Goal: Purchase product/service

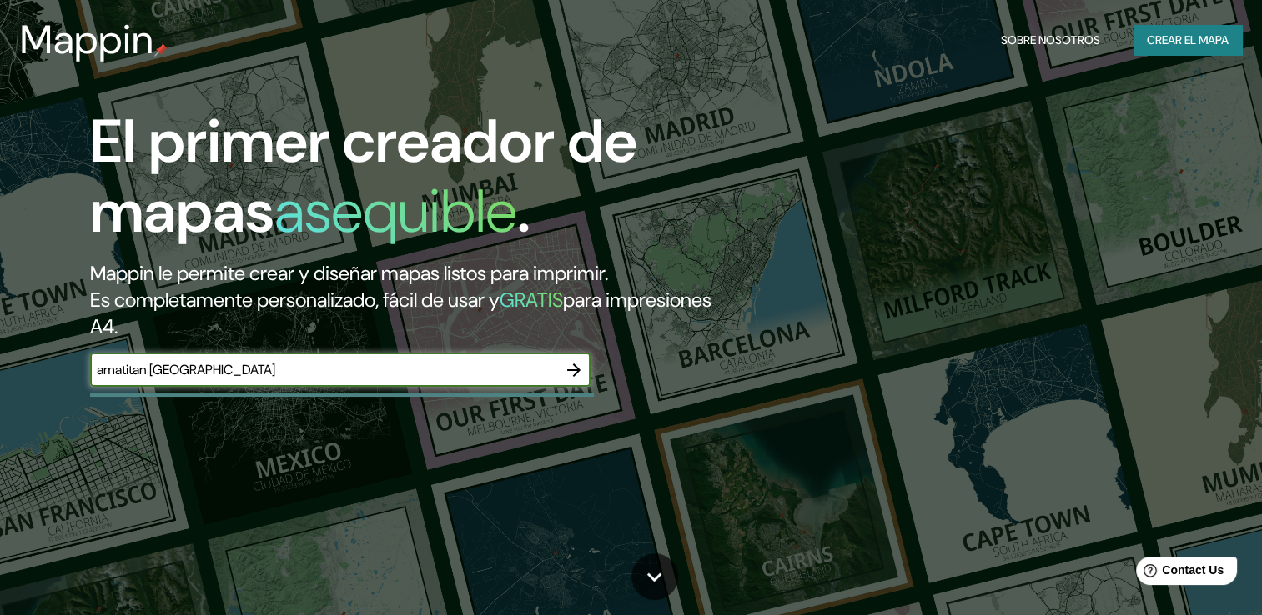
type input "amatitan jalisco"
click at [578, 375] on icon "button" at bounding box center [574, 370] width 20 height 20
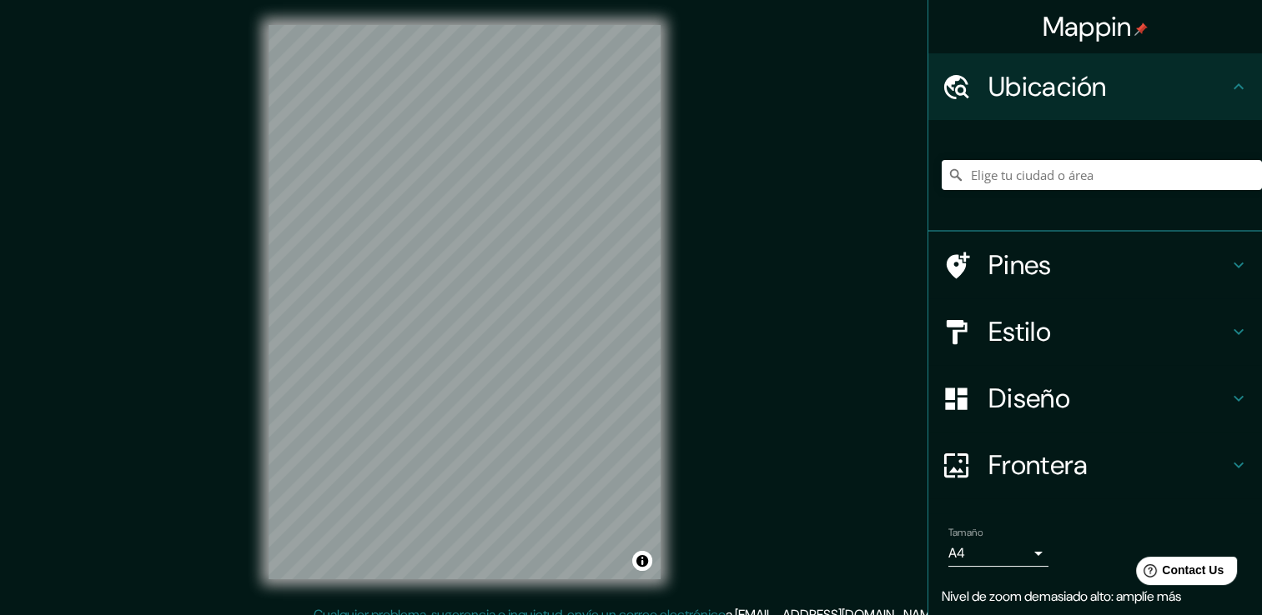
scroll to position [6, 0]
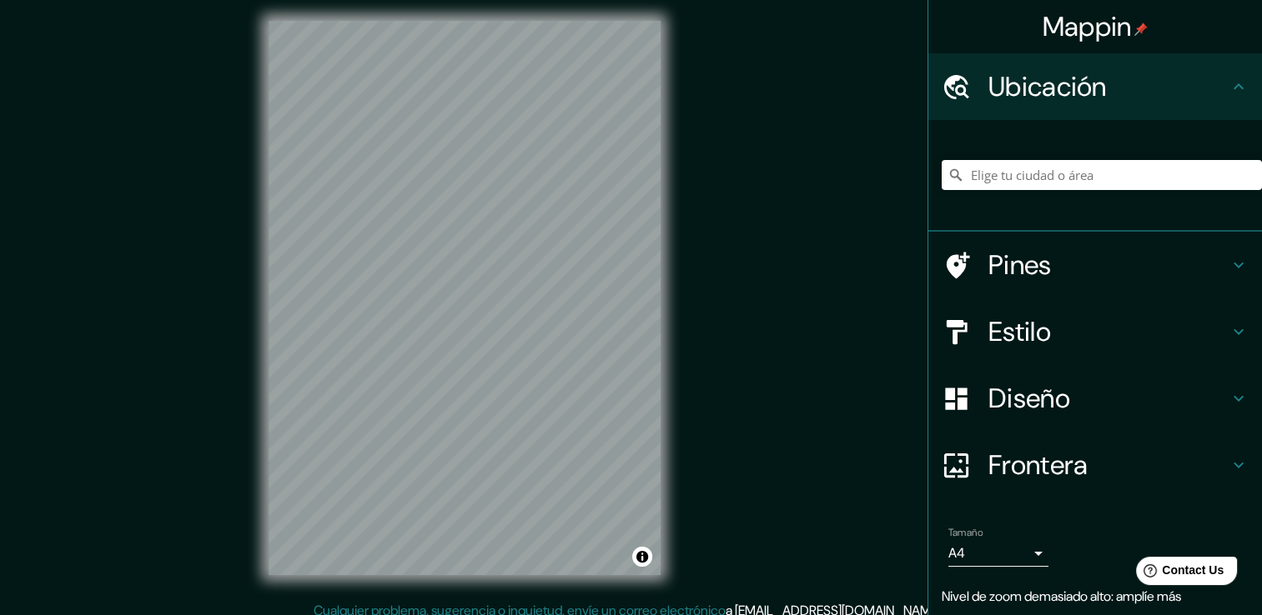
click at [1146, 97] on h4 "Ubicación" at bounding box center [1108, 86] width 240 height 33
click at [1208, 93] on h4 "Ubicación" at bounding box center [1108, 86] width 240 height 33
click at [973, 88] on div at bounding box center [964, 87] width 47 height 29
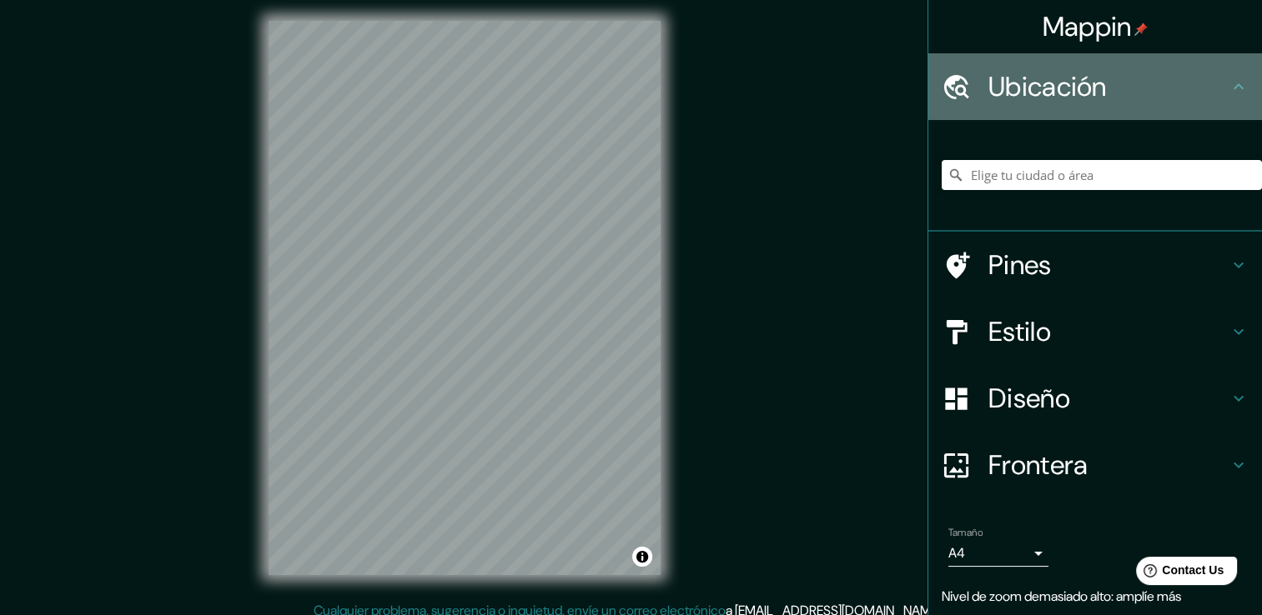
click at [951, 88] on icon at bounding box center [956, 86] width 25 height 24
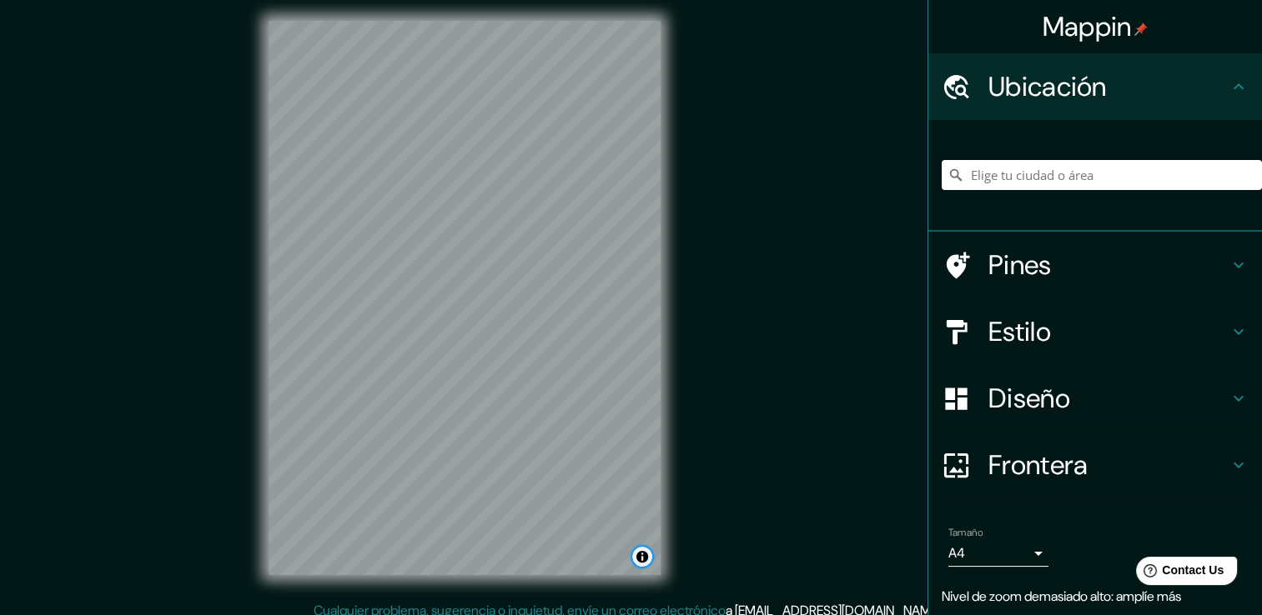
click at [641, 552] on button "Alternar atribución" at bounding box center [642, 557] width 20 height 20
click at [641, 560] on button "Alternar atribución" at bounding box center [642, 557] width 20 height 20
click at [1052, 169] on input "Elige tu ciudad o área" at bounding box center [1101, 175] width 320 height 30
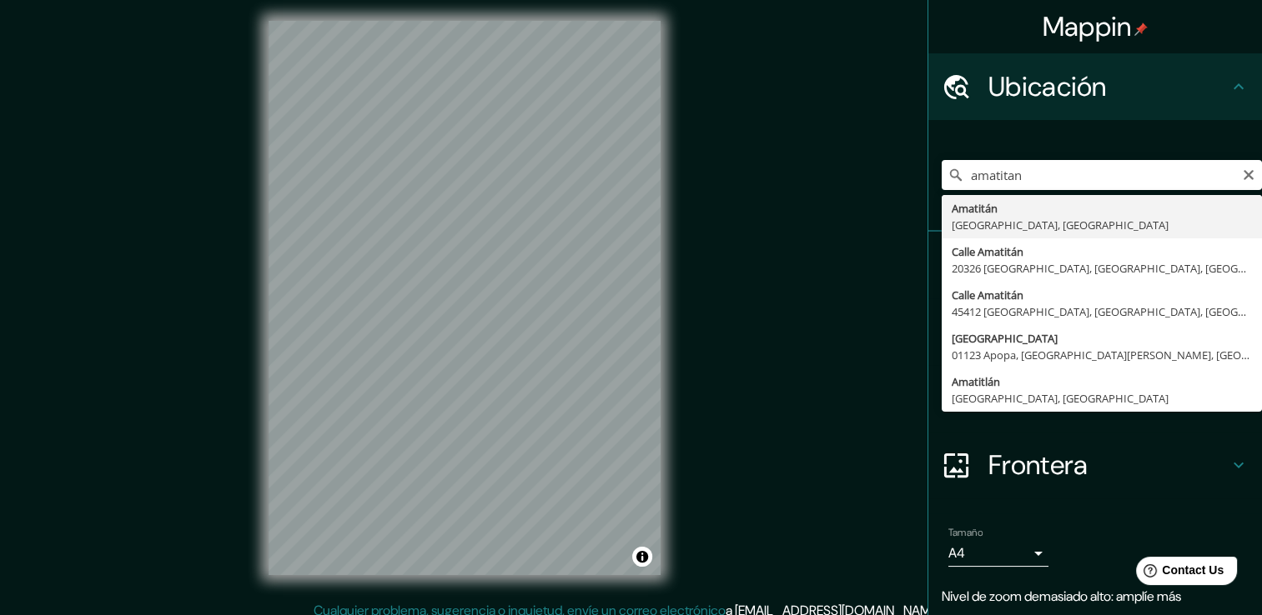
type input "Amatitán, Jalisco, México"
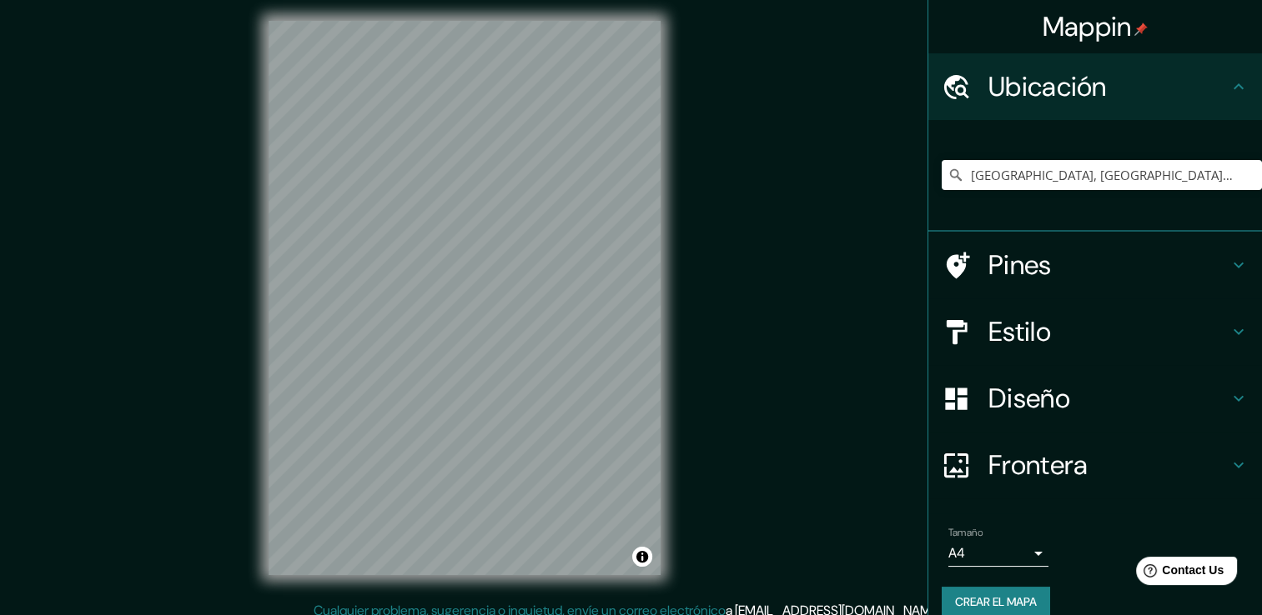
click at [1228, 266] on icon at bounding box center [1238, 265] width 20 height 20
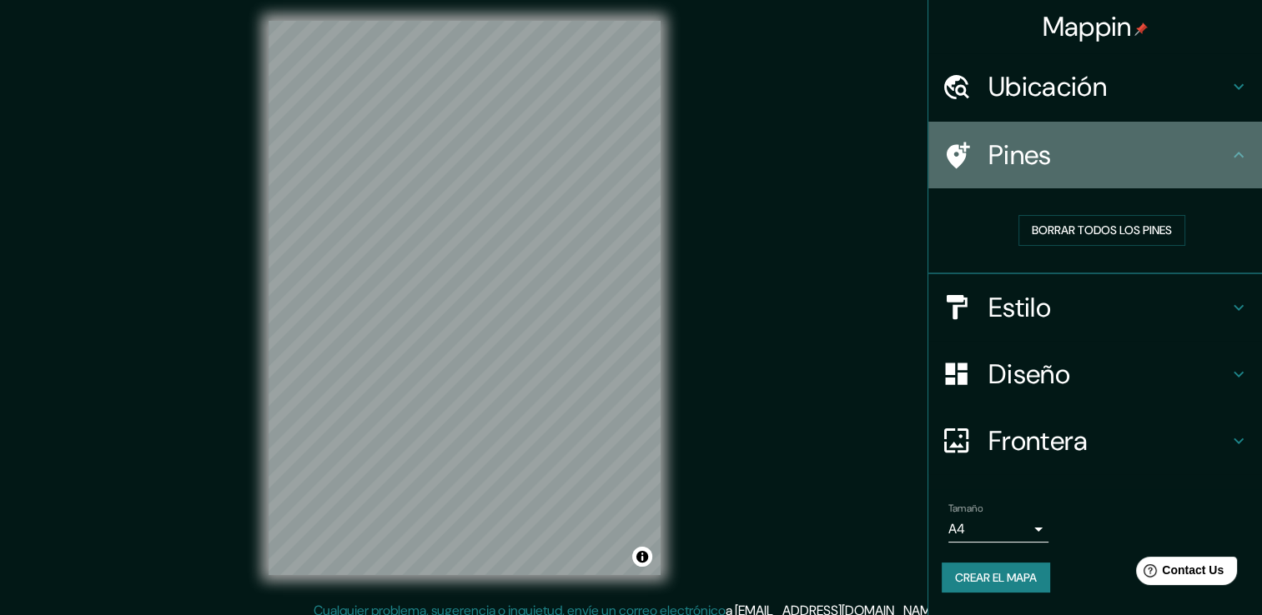
click at [951, 152] on icon at bounding box center [957, 155] width 23 height 27
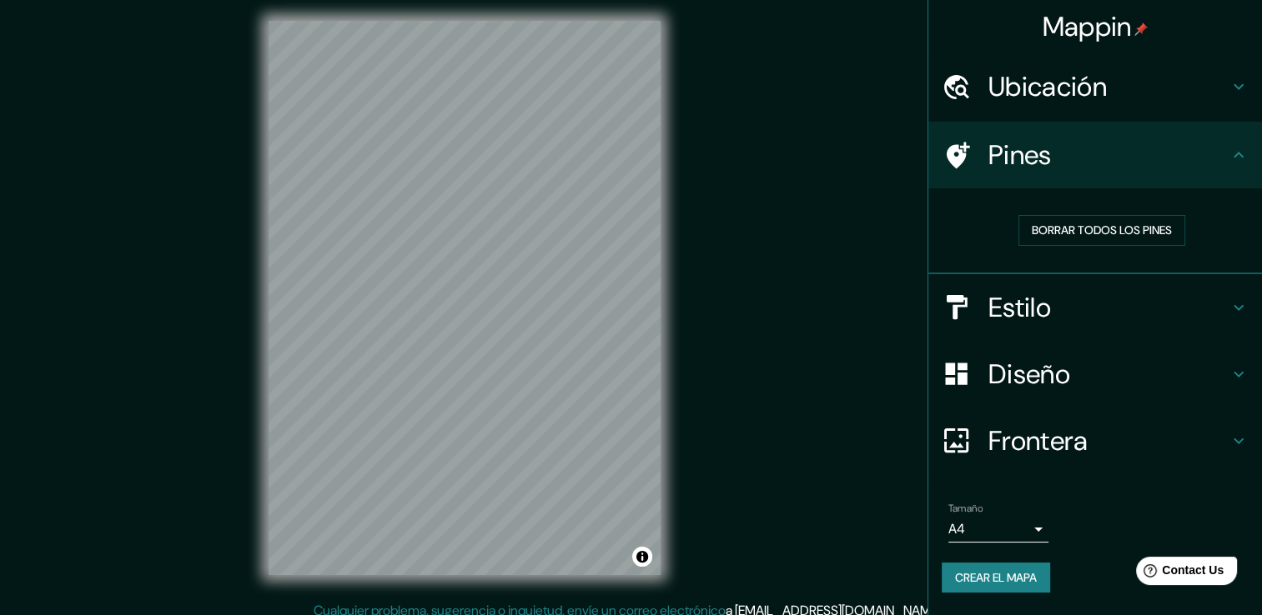
click at [1227, 164] on h4 "Pines" at bounding box center [1108, 154] width 240 height 33
click at [1226, 312] on h4 "Estilo" at bounding box center [1108, 307] width 240 height 33
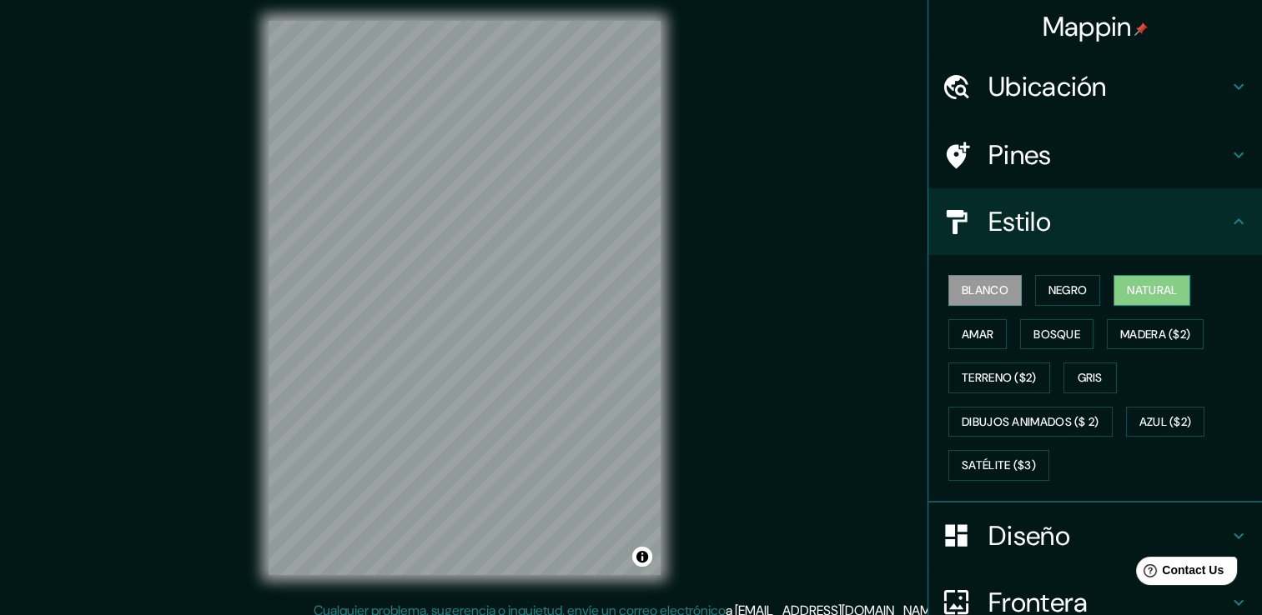
click at [1147, 292] on font "Natural" at bounding box center [1151, 290] width 50 height 21
click at [1156, 327] on font "Madera ($2)" at bounding box center [1155, 334] width 70 height 21
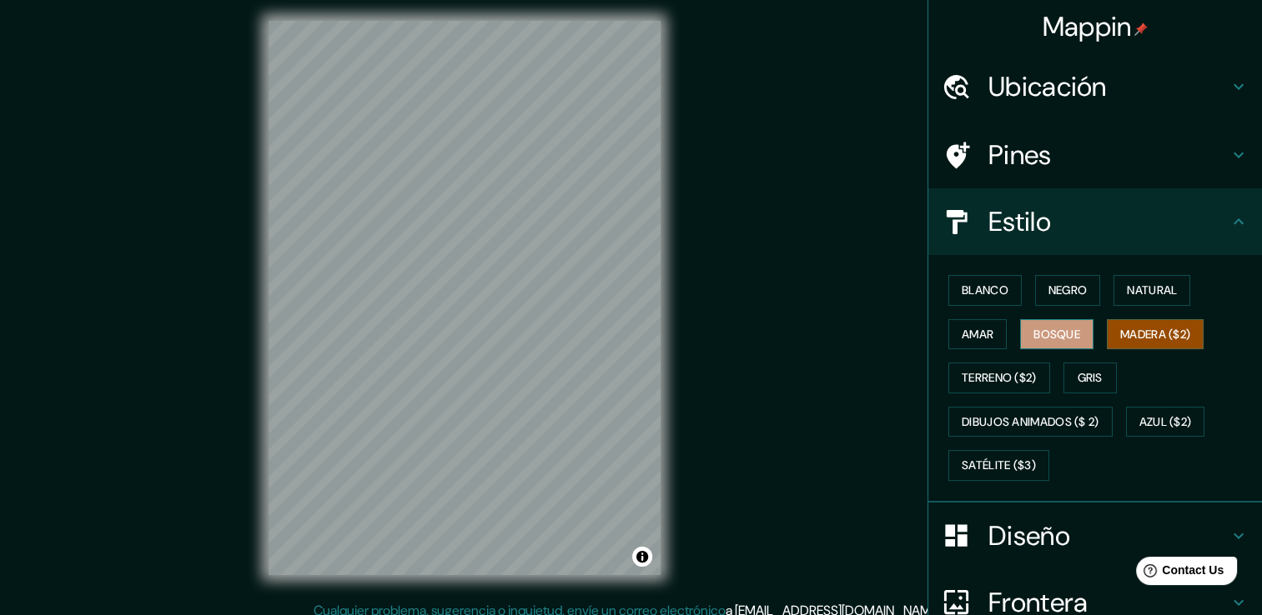
click at [1043, 332] on font "Bosque" at bounding box center [1056, 334] width 47 height 21
click at [961, 329] on font "Amar" at bounding box center [977, 334] width 32 height 21
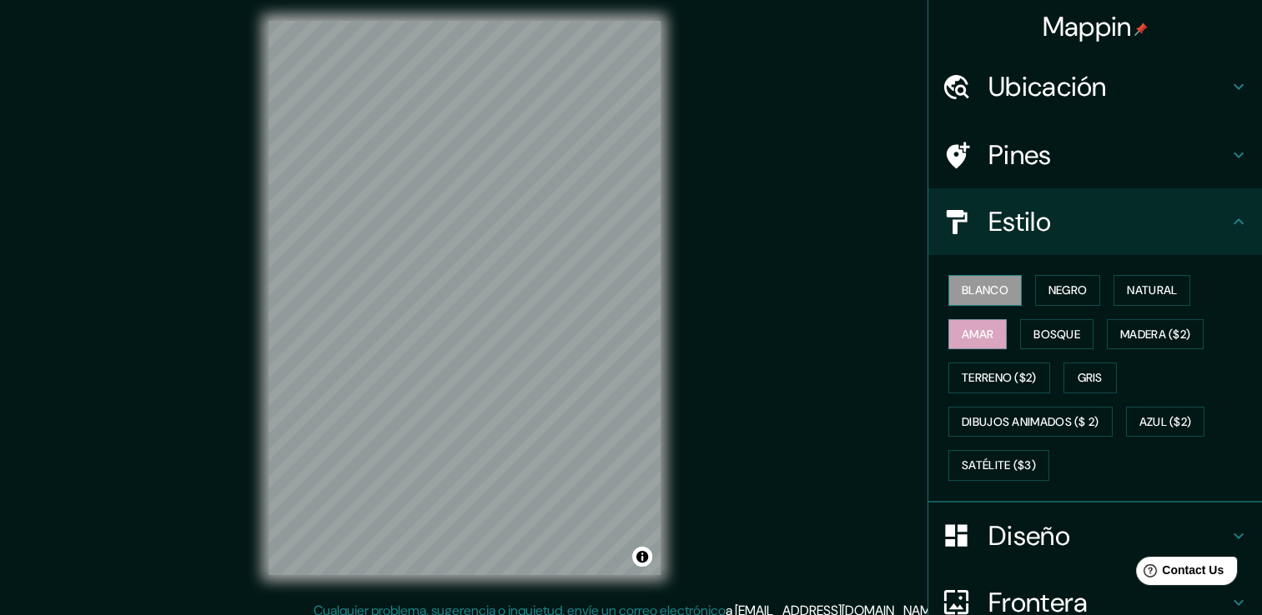
click at [977, 284] on font "Blanco" at bounding box center [984, 290] width 47 height 21
click at [1070, 288] on font "Negro" at bounding box center [1067, 290] width 39 height 21
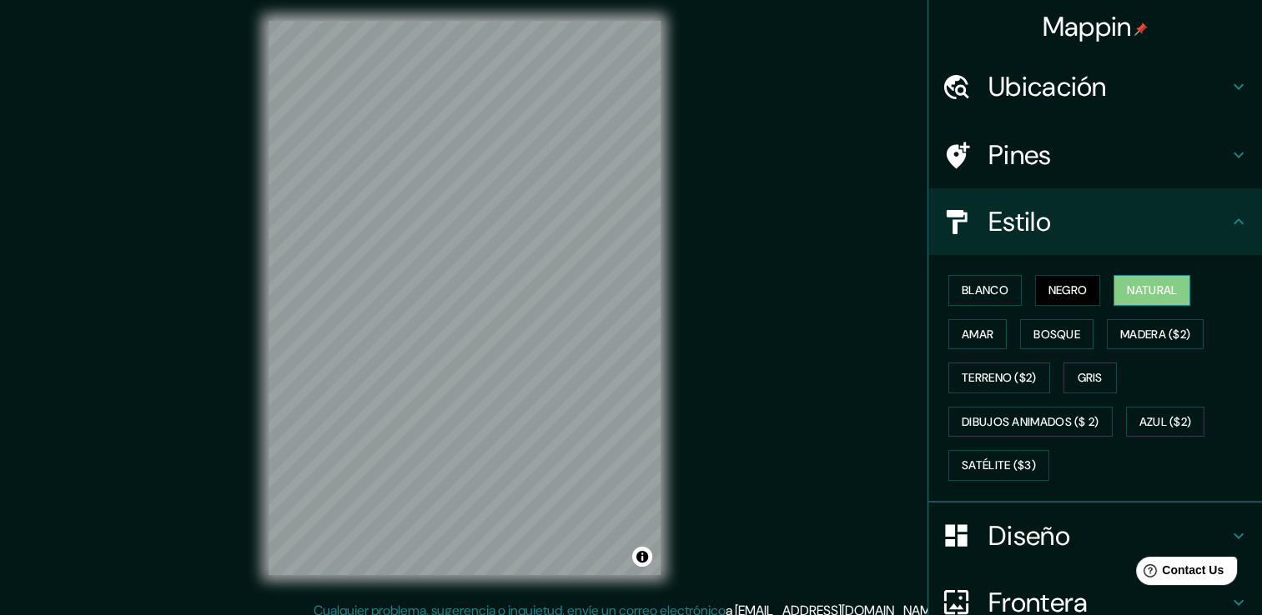
click at [1114, 296] on button "Natural" at bounding box center [1151, 290] width 77 height 31
click at [984, 332] on button "Amar" at bounding box center [977, 334] width 58 height 31
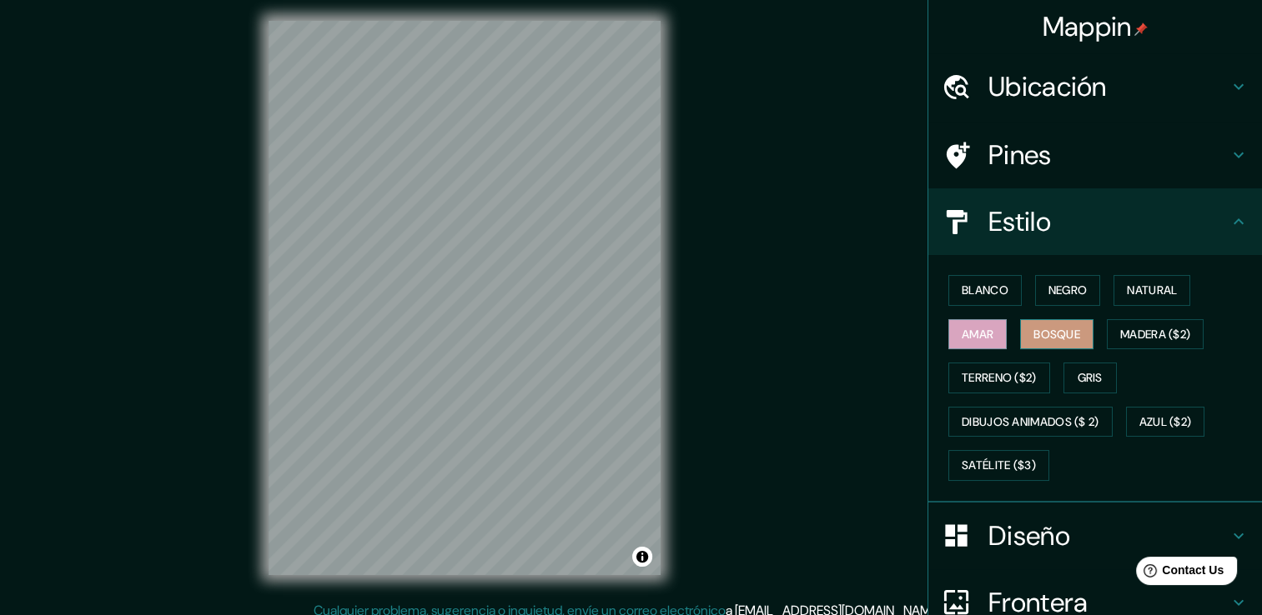
click at [1033, 324] on font "Bosque" at bounding box center [1056, 334] width 47 height 21
click at [1128, 334] on font "Madera ($2)" at bounding box center [1155, 334] width 70 height 21
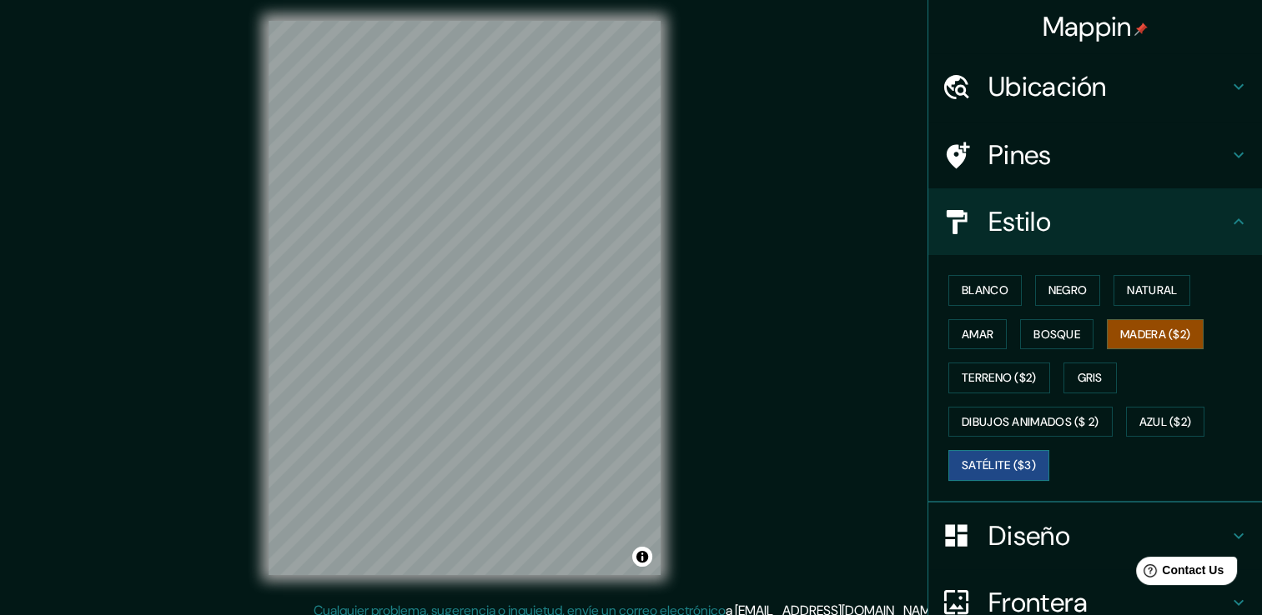
click at [966, 467] on font "Satélite ($3)" at bounding box center [998, 465] width 74 height 21
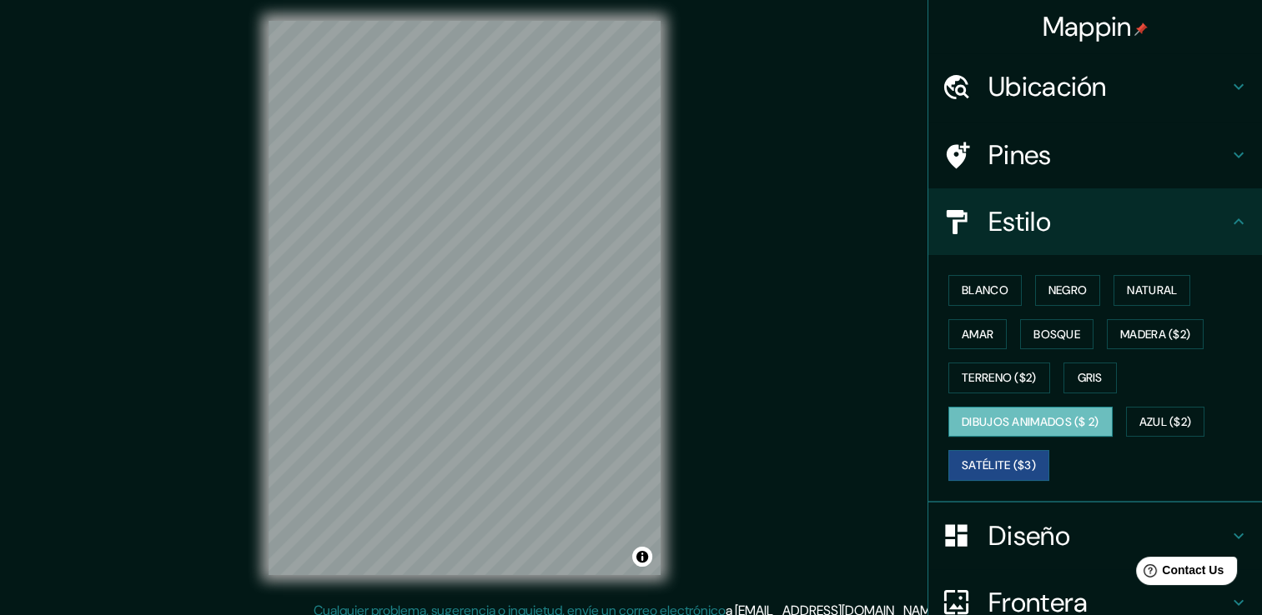
click at [1030, 415] on font "Dibujos animados ($ 2)" at bounding box center [1030, 422] width 138 height 21
click at [1144, 425] on font "Azul ($2)" at bounding box center [1165, 422] width 53 height 21
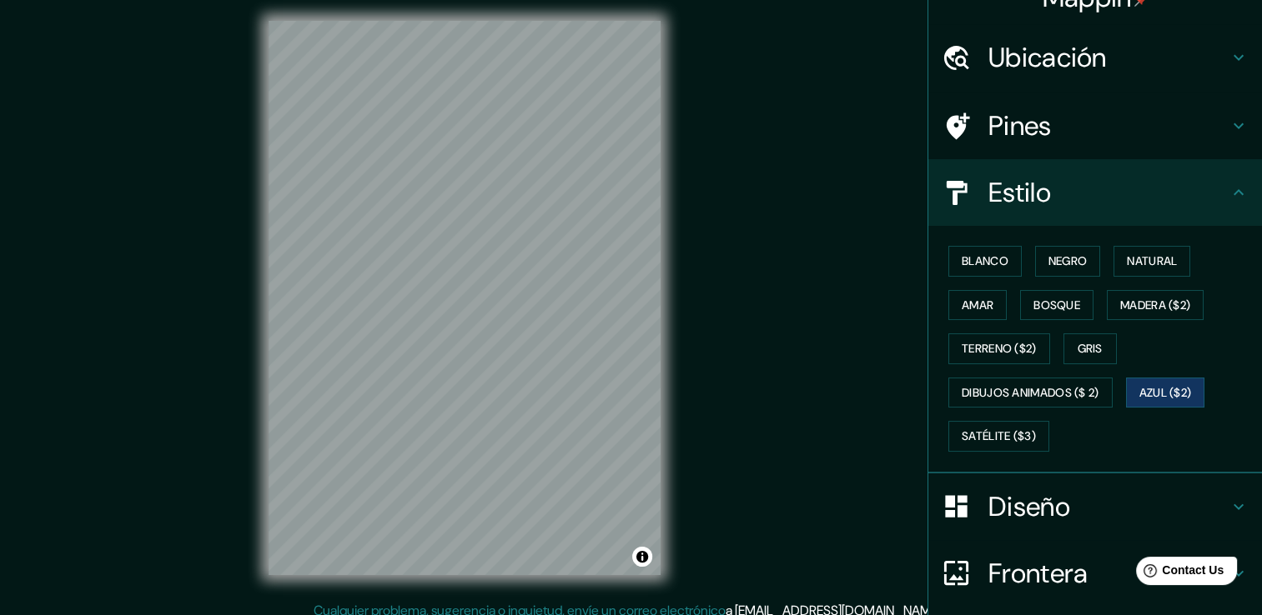
scroll to position [0, 0]
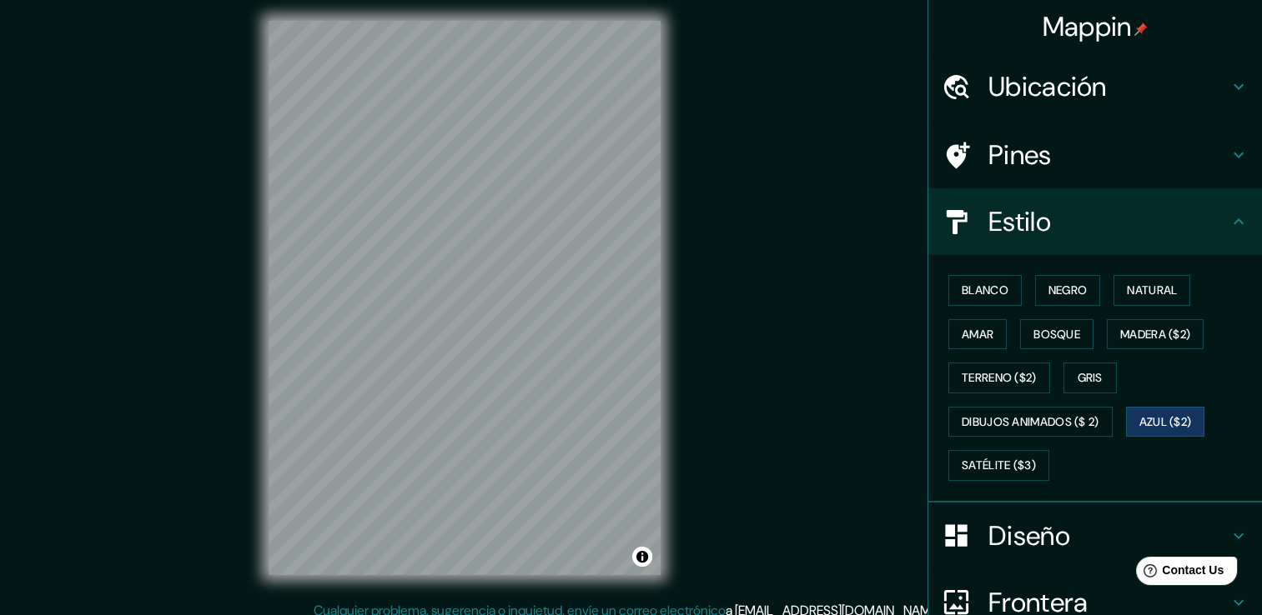
click at [1107, 519] on h4 "Diseño" at bounding box center [1108, 535] width 240 height 33
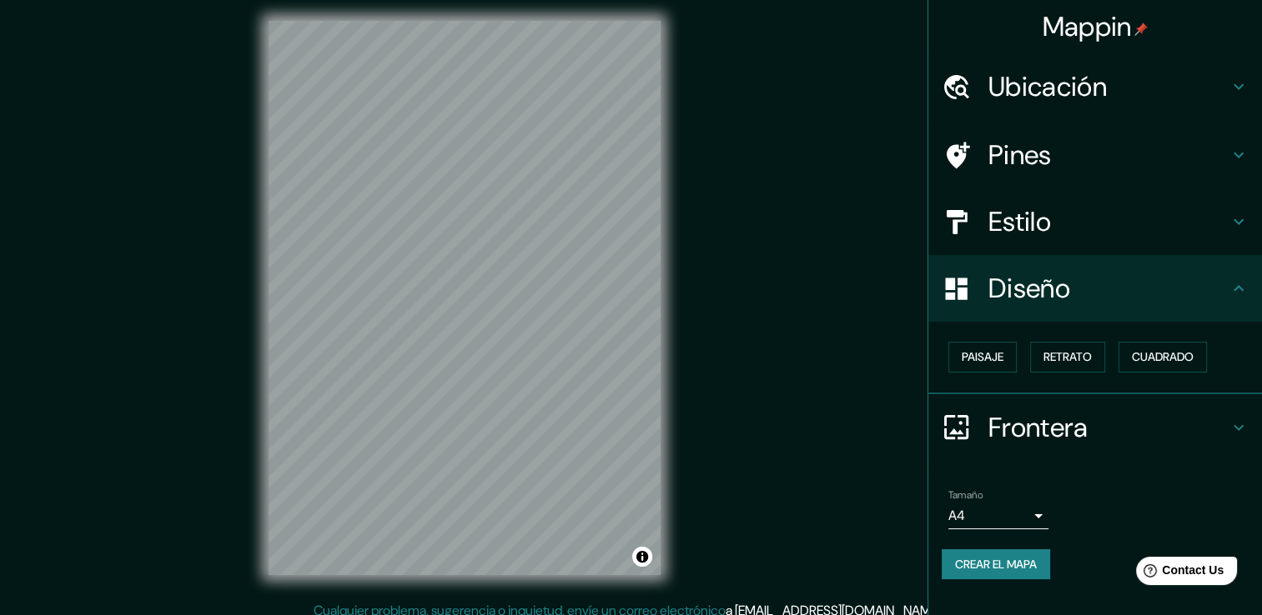
click at [1243, 429] on icon at bounding box center [1238, 428] width 20 height 20
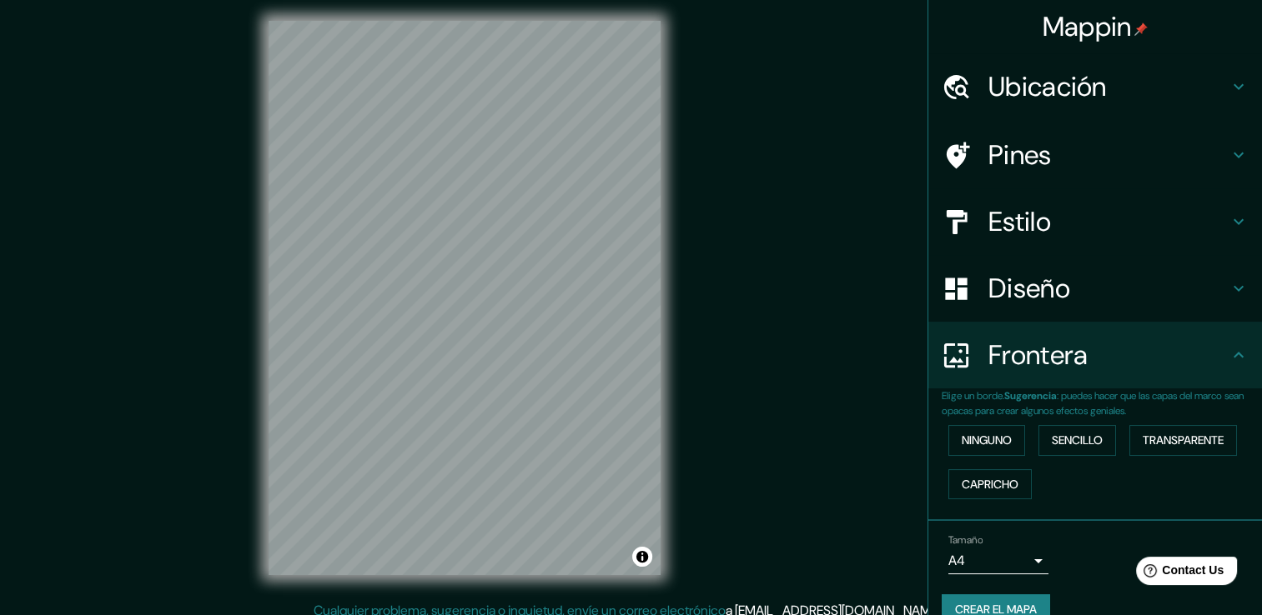
click at [1081, 153] on h4 "Pines" at bounding box center [1108, 154] width 240 height 33
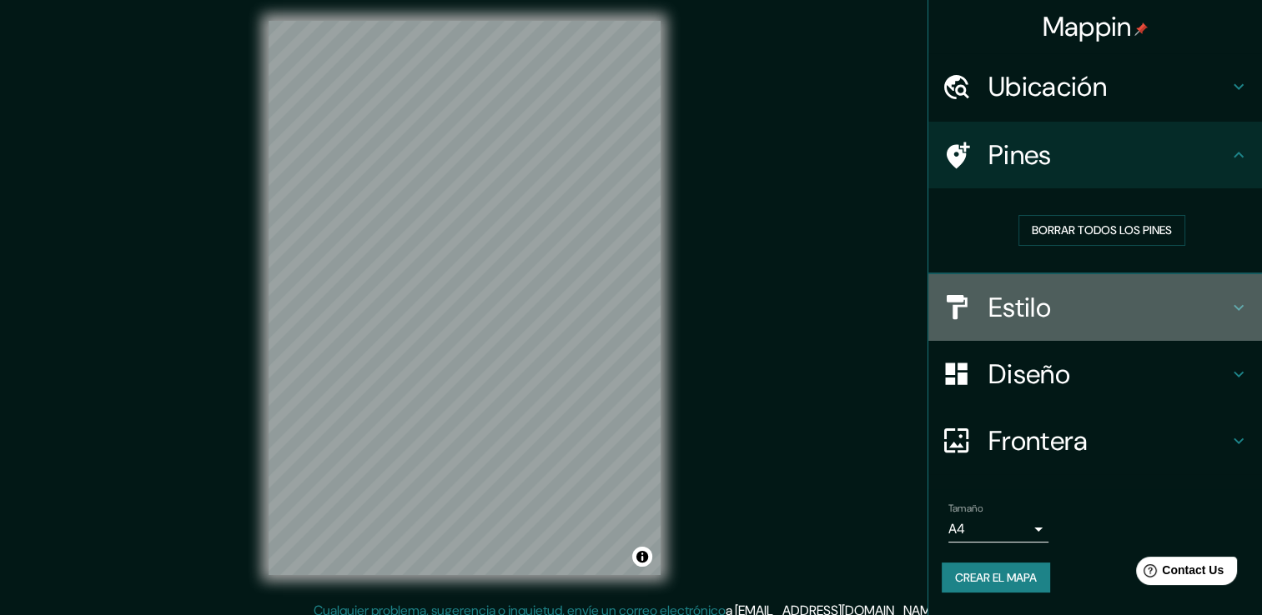
click at [1047, 308] on h4 "Estilo" at bounding box center [1108, 307] width 240 height 33
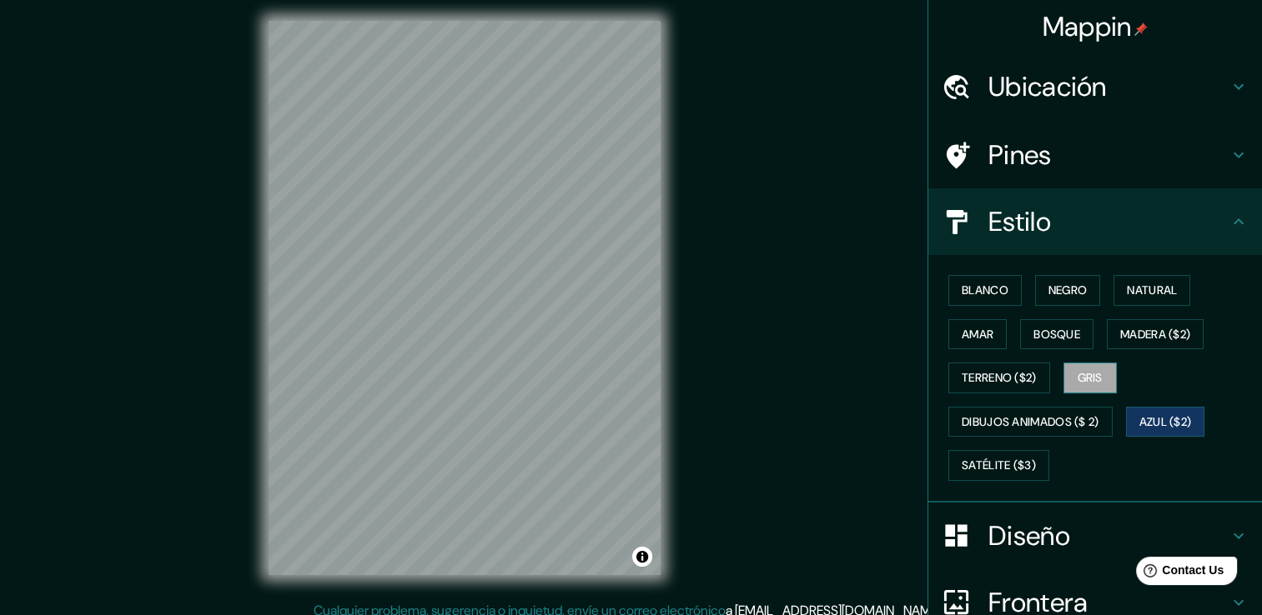
click at [1087, 378] on font "Gris" at bounding box center [1089, 378] width 25 height 21
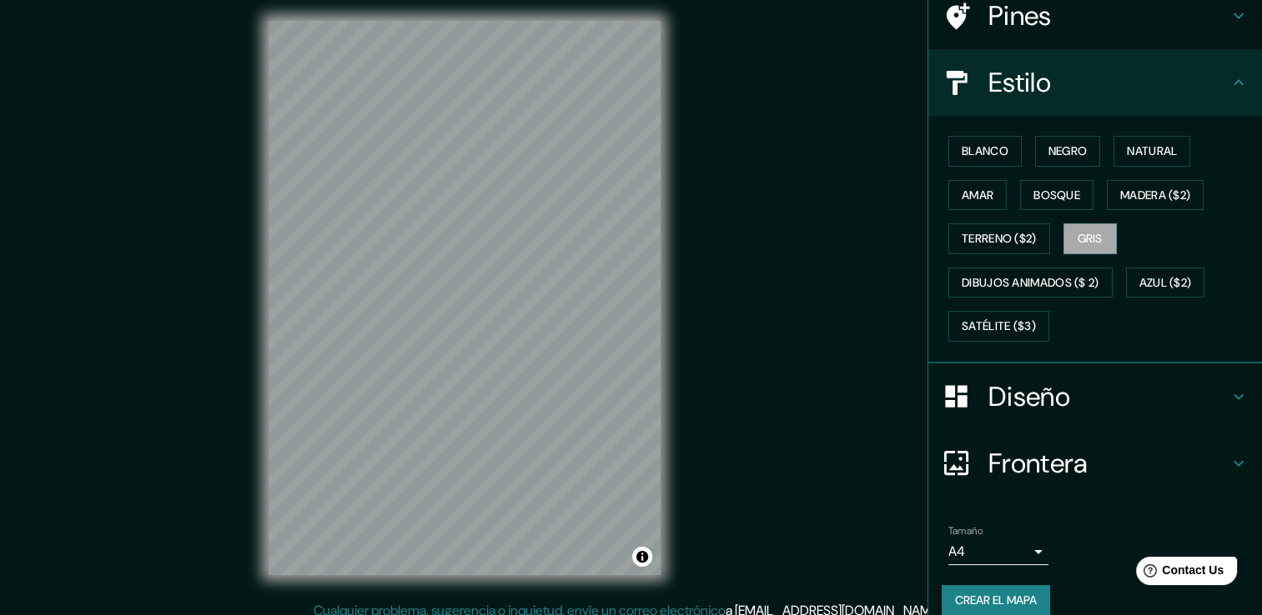
scroll to position [156, 0]
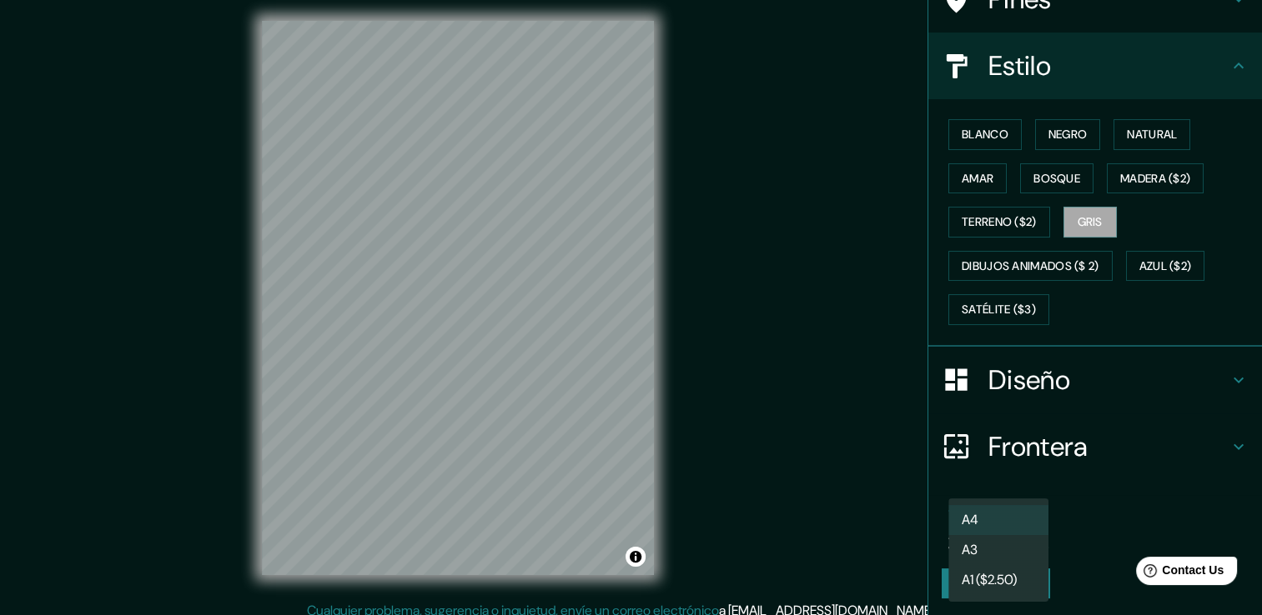
click at [1027, 525] on body "Mappin Ubicación Amatitán, Jalisco, México Pines Estilo Blanco Negro Natural Am…" at bounding box center [631, 301] width 1262 height 615
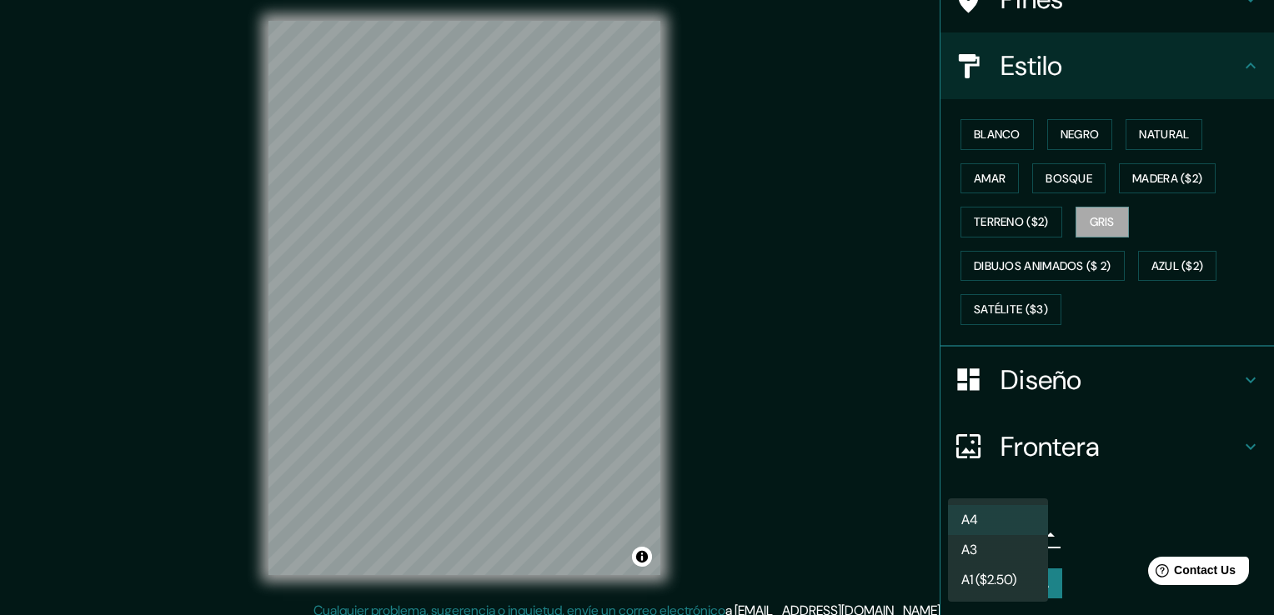
click at [1032, 522] on li "A4" at bounding box center [998, 520] width 100 height 30
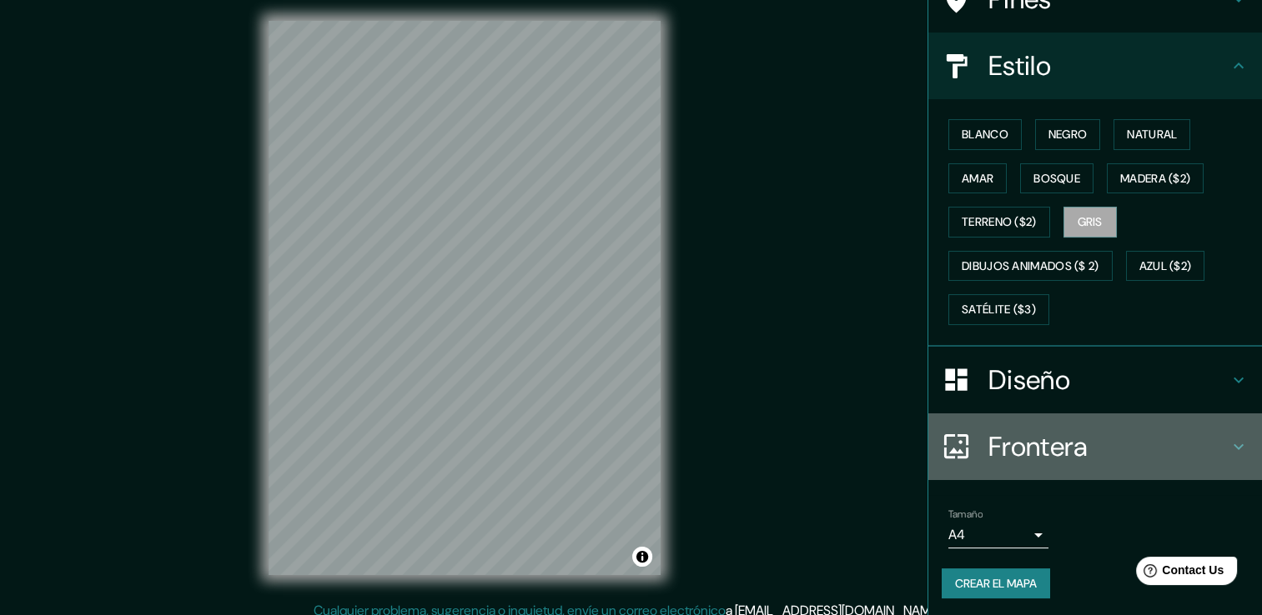
click at [1214, 449] on h4 "Frontera" at bounding box center [1108, 446] width 240 height 33
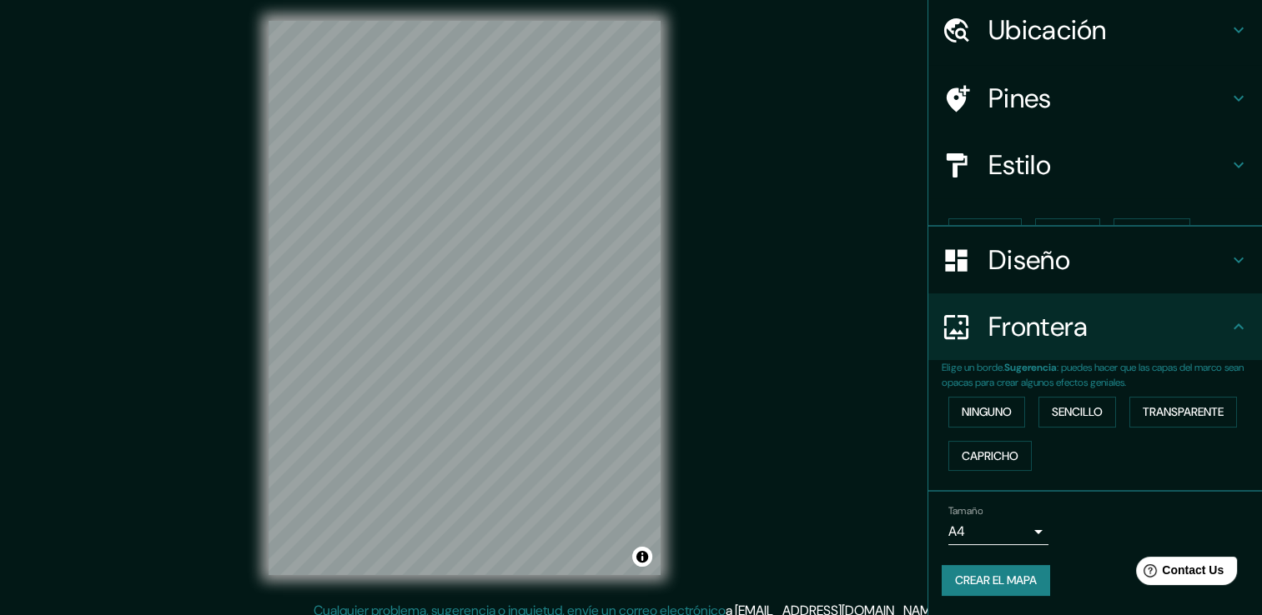
scroll to position [28, 0]
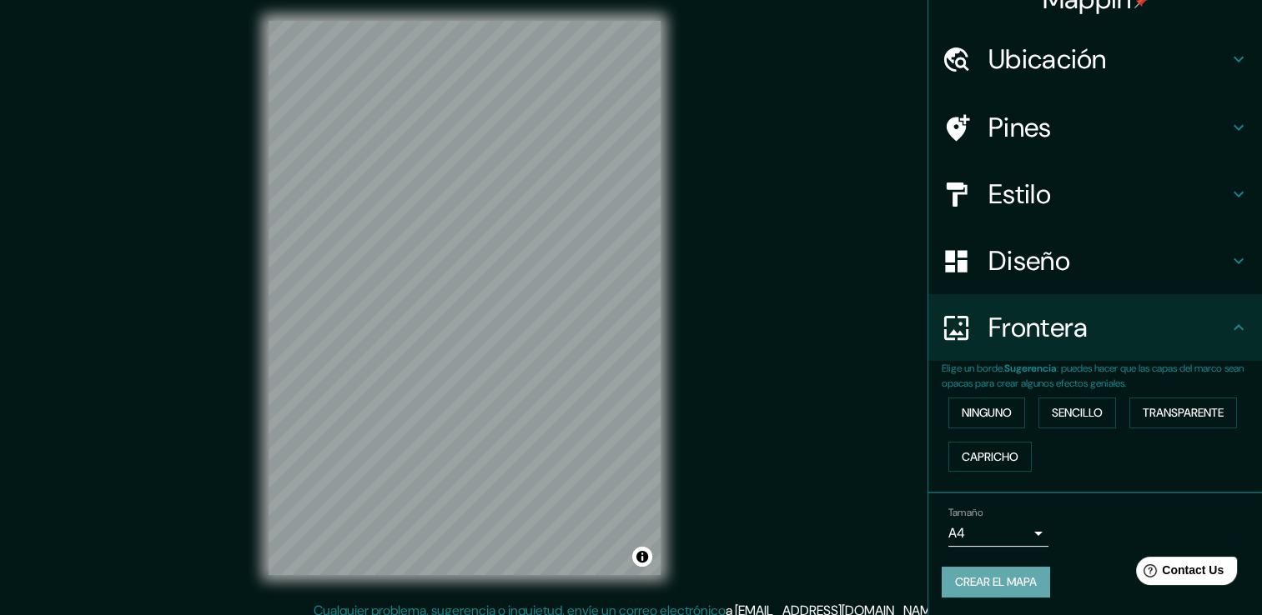
click at [992, 580] on font "Crear el mapa" at bounding box center [996, 582] width 82 height 21
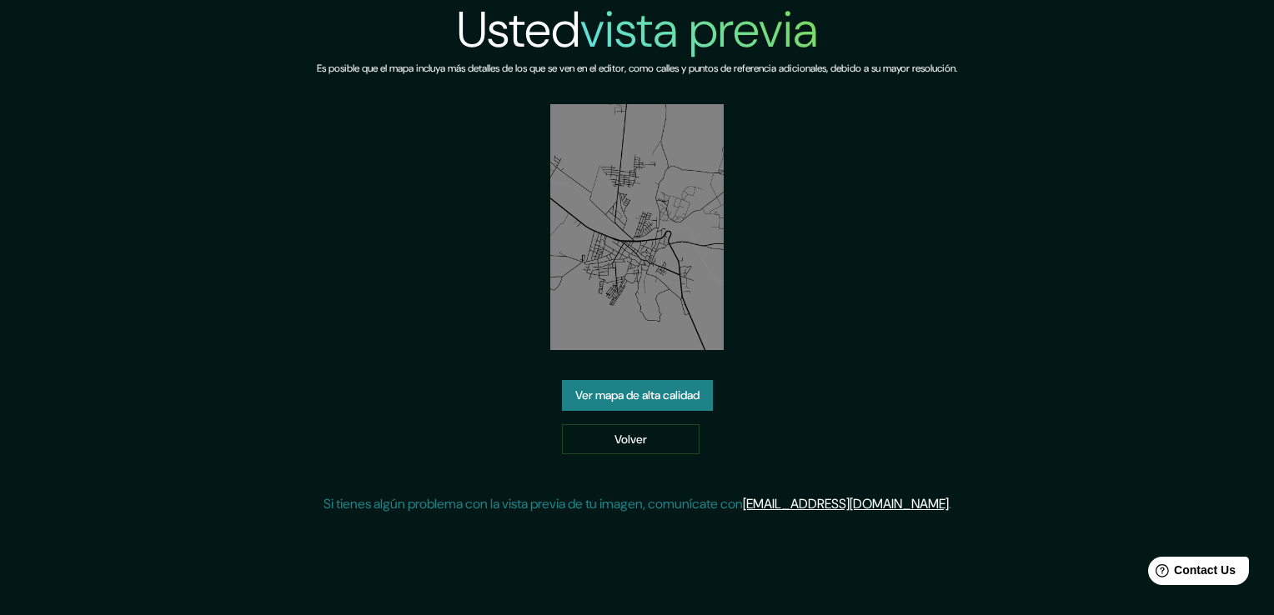
click at [623, 390] on link "Ver mapa de alta calidad" at bounding box center [637, 395] width 151 height 31
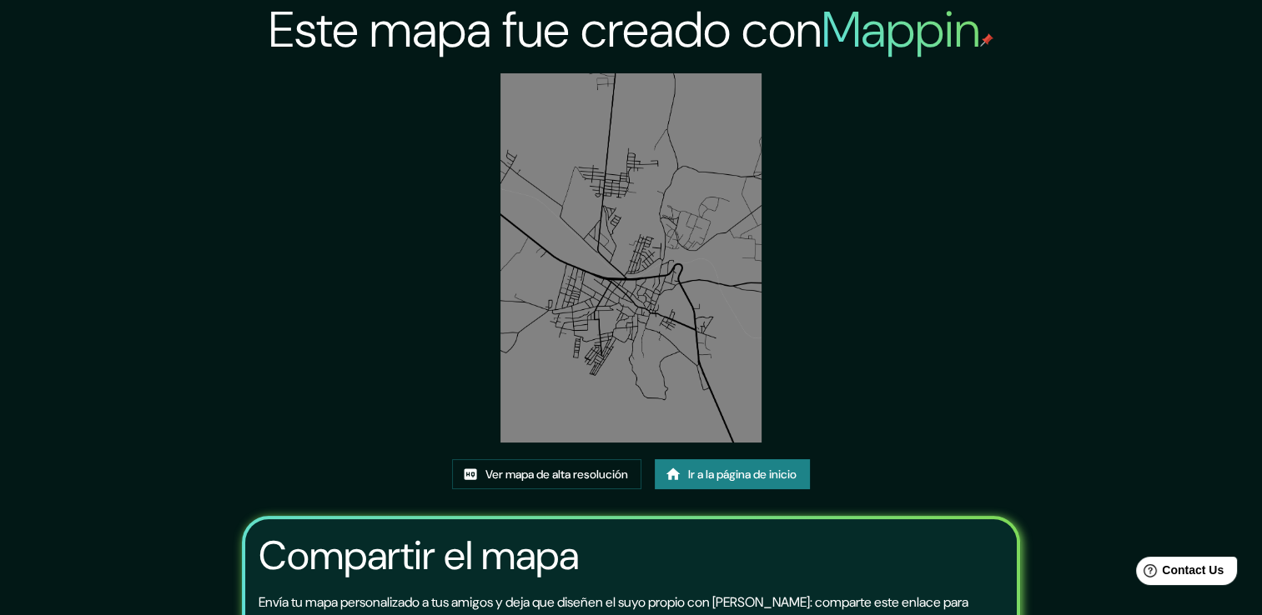
click at [643, 259] on img at bounding box center [630, 257] width 261 height 369
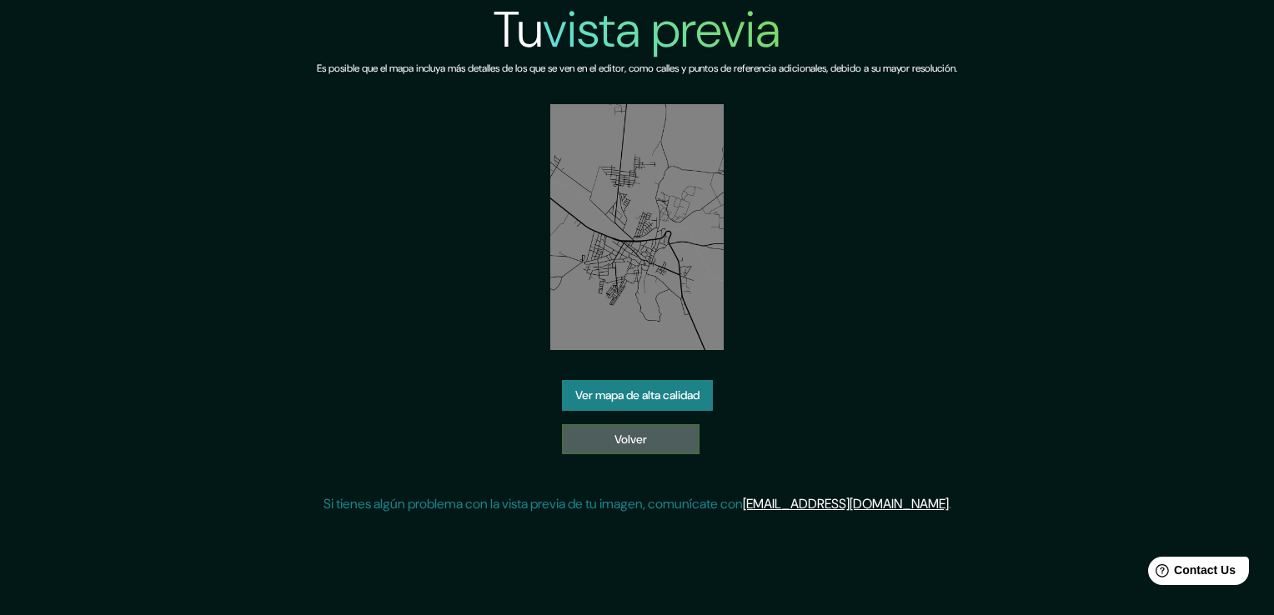
click at [644, 435] on link "Volver" at bounding box center [631, 439] width 138 height 31
click at [614, 245] on img at bounding box center [637, 227] width 174 height 246
click at [655, 385] on link "Ver mapa de alta calidad" at bounding box center [637, 395] width 151 height 31
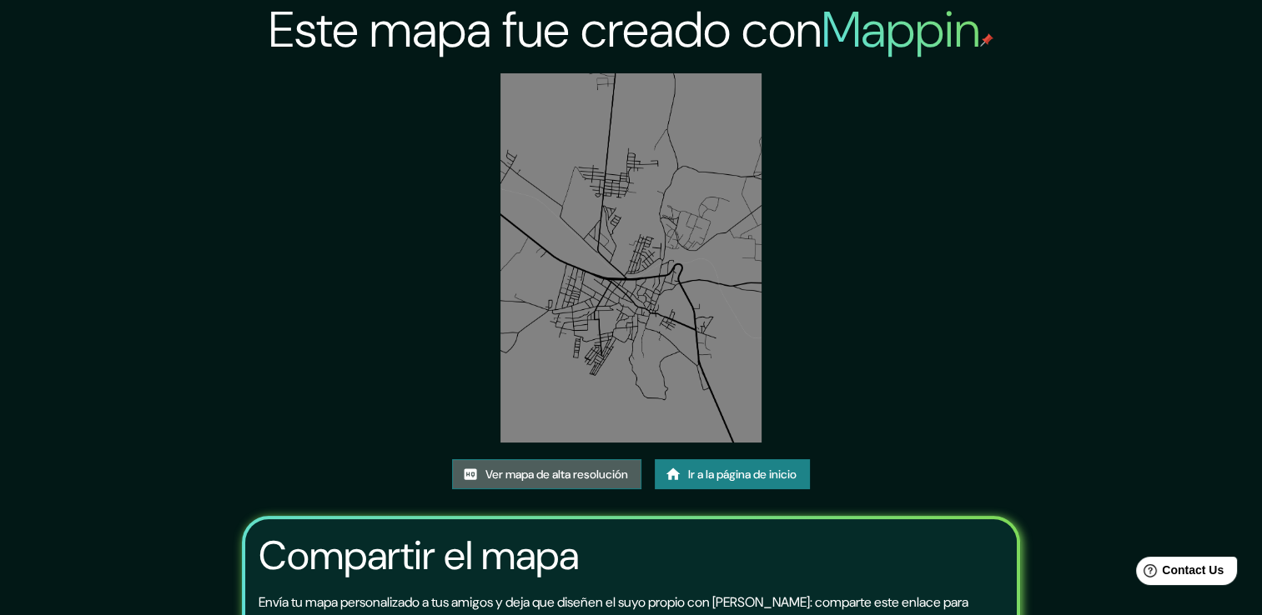
click at [604, 471] on font "Ver mapa de alta resolución" at bounding box center [556, 474] width 143 height 21
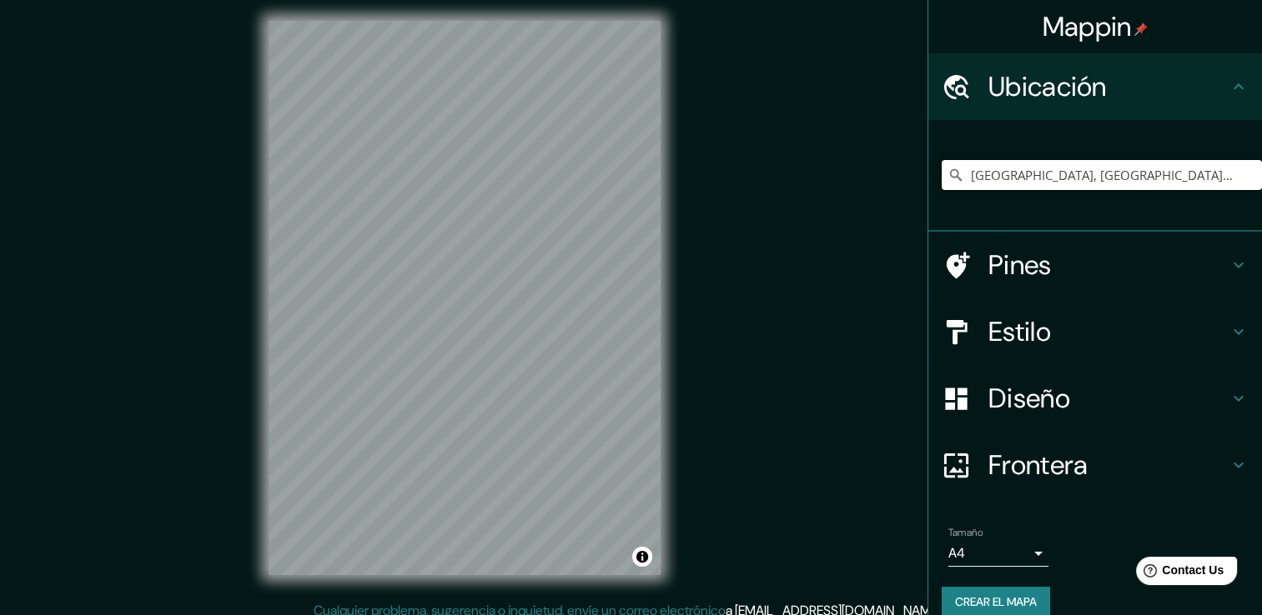
click at [1107, 177] on input "Amatitán, Jalisco, México" at bounding box center [1101, 175] width 320 height 30
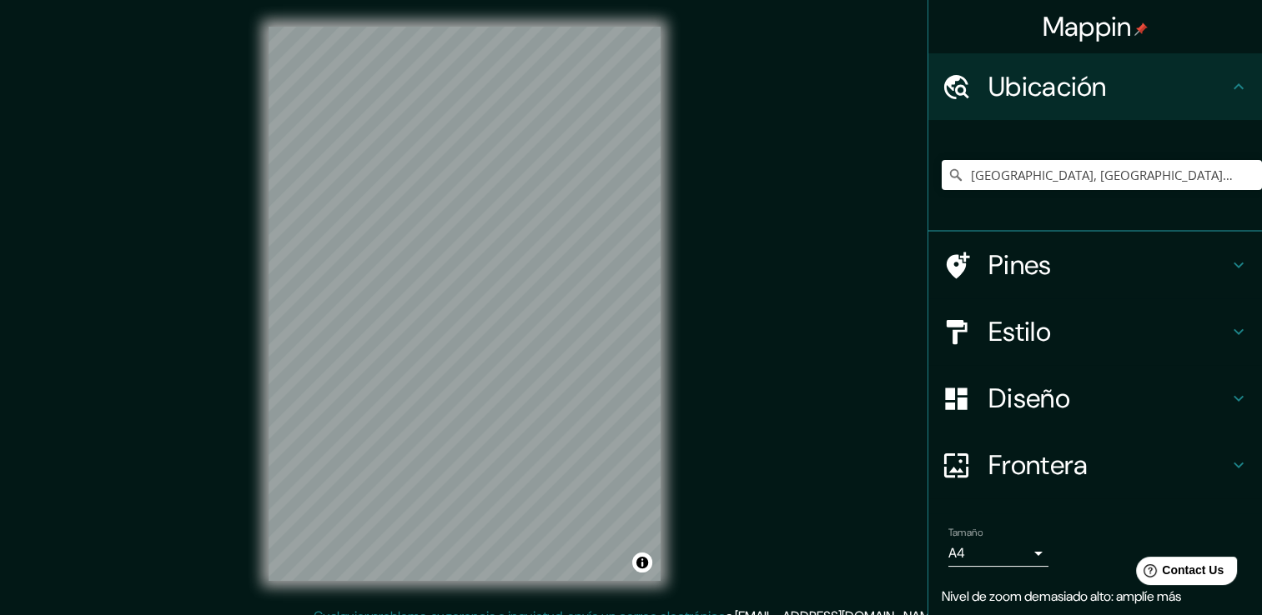
click at [832, 231] on div "Mappin Ubicación Amatitán, Jalisco, México Pines Estilo Diseño Frontera Elige u…" at bounding box center [631, 317] width 1262 height 634
click at [1086, 161] on input "Amatitán, Jalisco, México" at bounding box center [1101, 175] width 320 height 30
click at [1128, 163] on input "Amatitán, Jalisco, México" at bounding box center [1101, 175] width 320 height 30
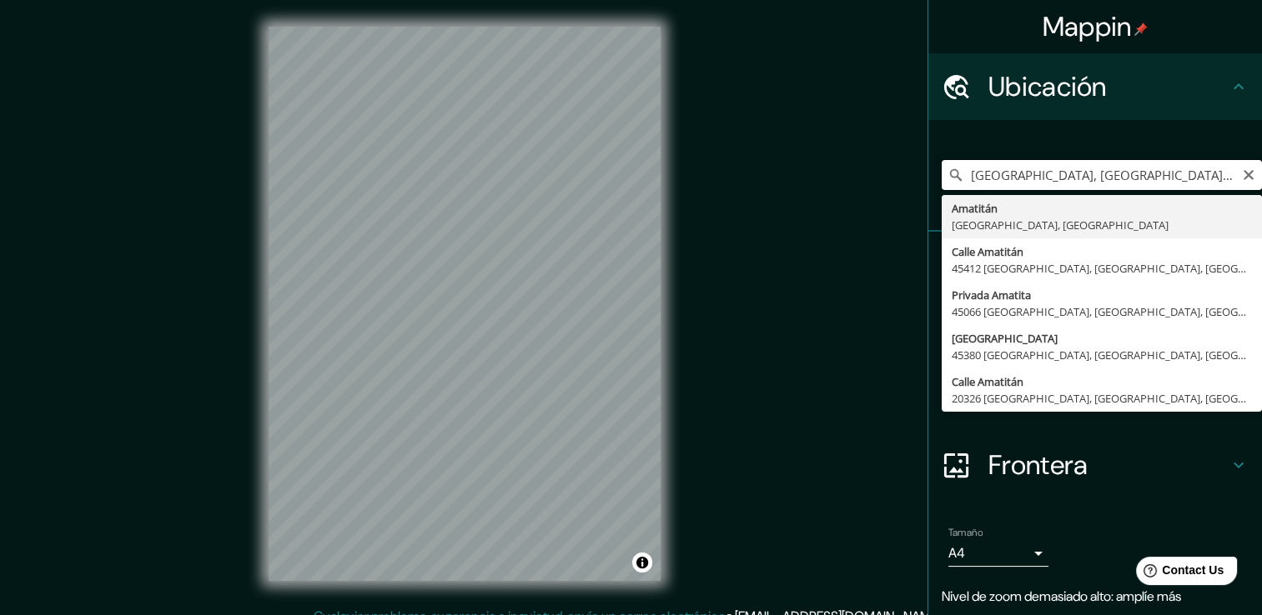
type input "Amatitán, Jalisco, México"
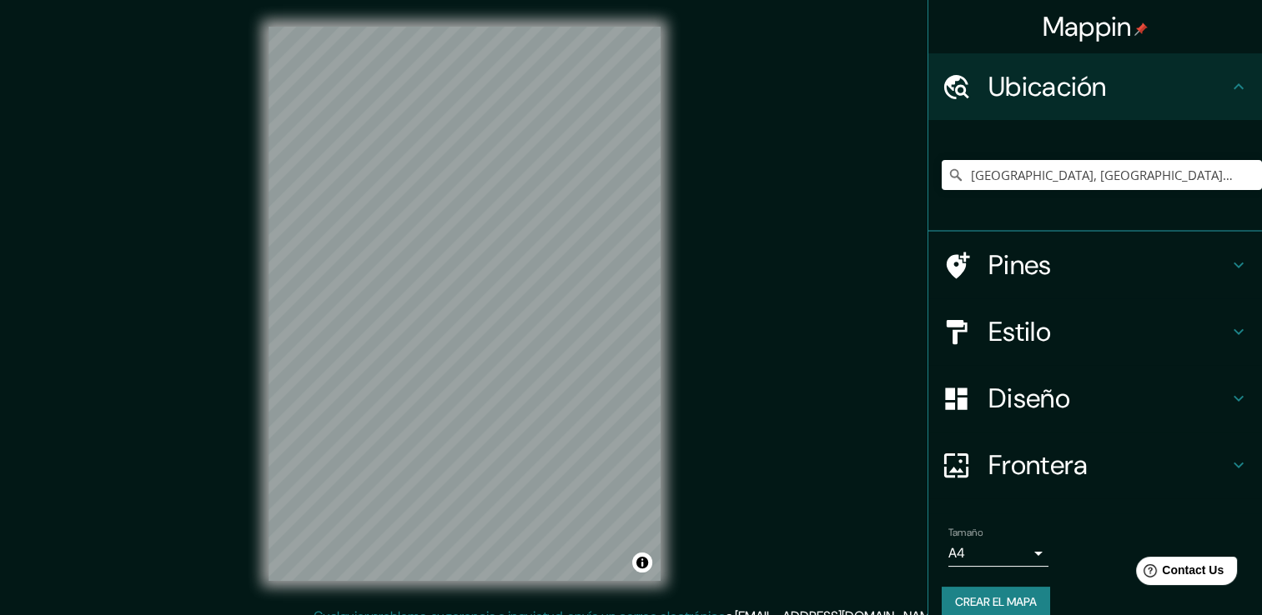
click at [1228, 339] on icon at bounding box center [1238, 332] width 20 height 20
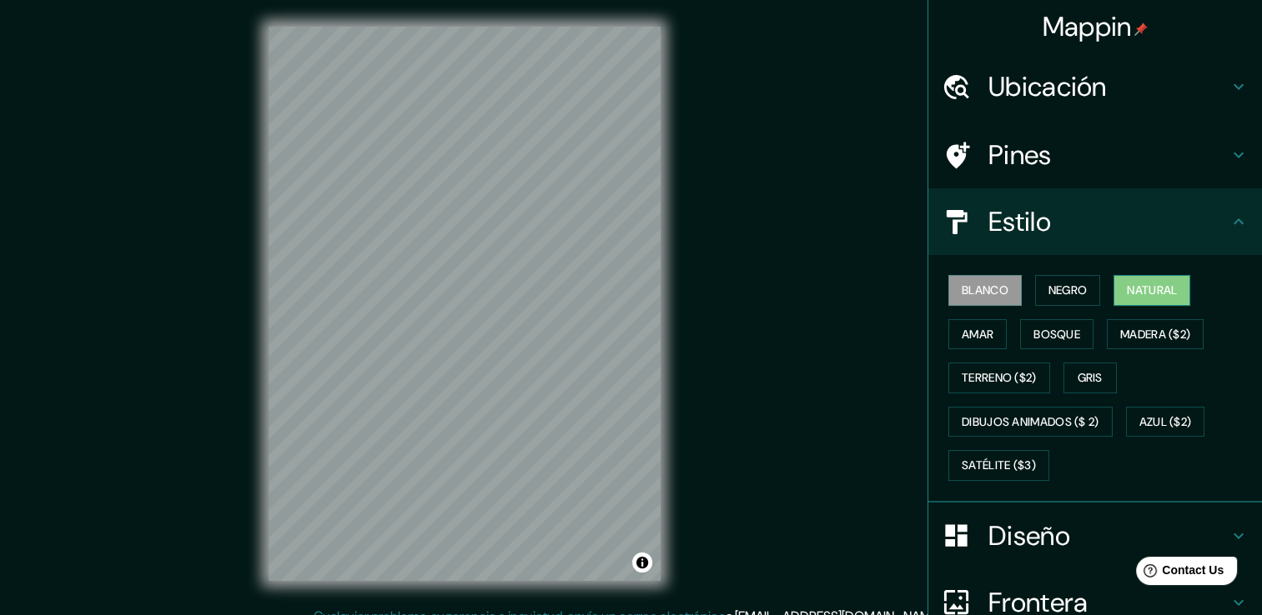
click at [1151, 284] on font "Natural" at bounding box center [1151, 290] width 50 height 21
click at [948, 330] on button "Amar" at bounding box center [977, 334] width 58 height 31
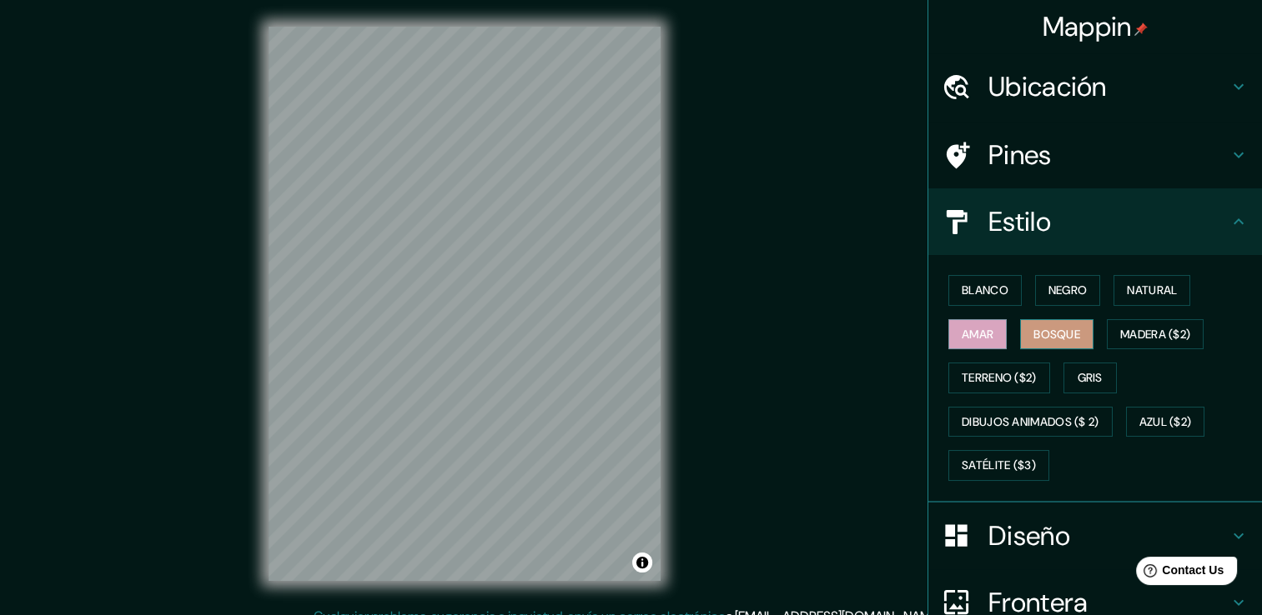
click at [1037, 329] on font "Bosque" at bounding box center [1056, 334] width 47 height 21
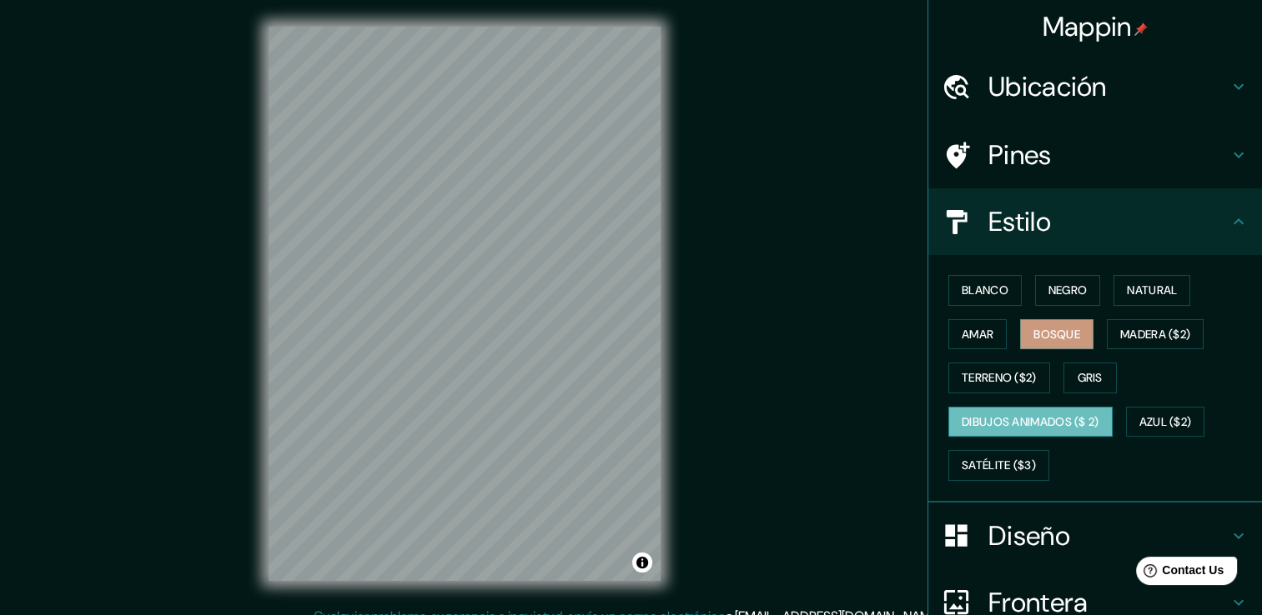
click at [1018, 415] on font "Dibujos animados ($ 2)" at bounding box center [1030, 422] width 138 height 21
click at [994, 465] on font "Satélite ($3)" at bounding box center [998, 465] width 74 height 21
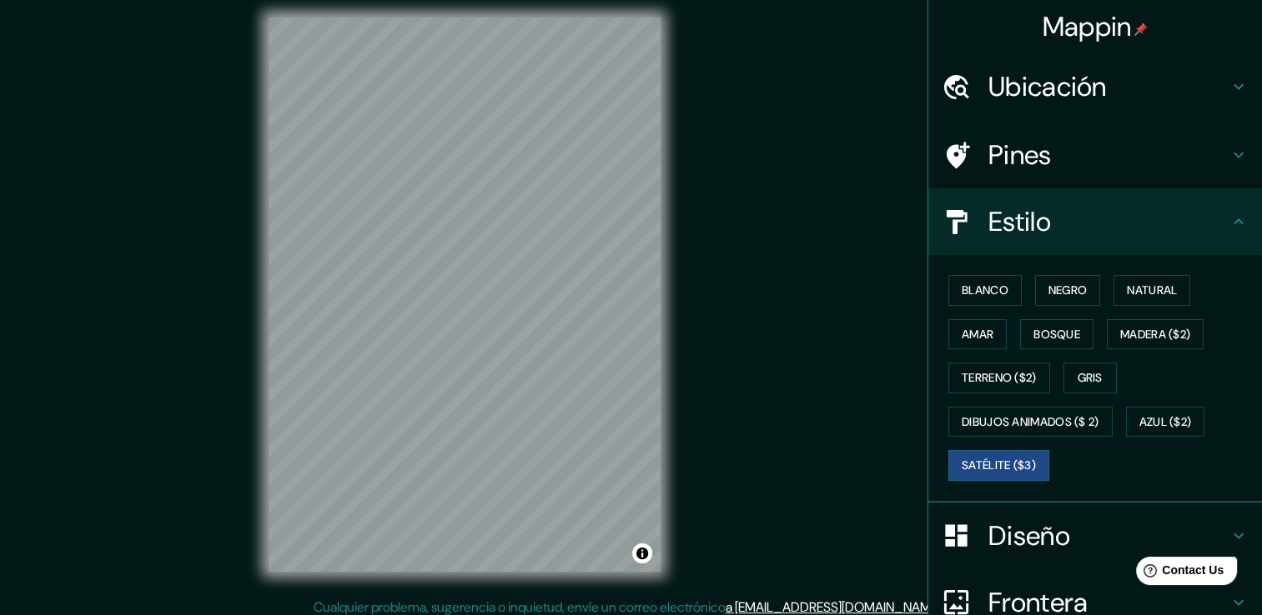
scroll to position [18, 0]
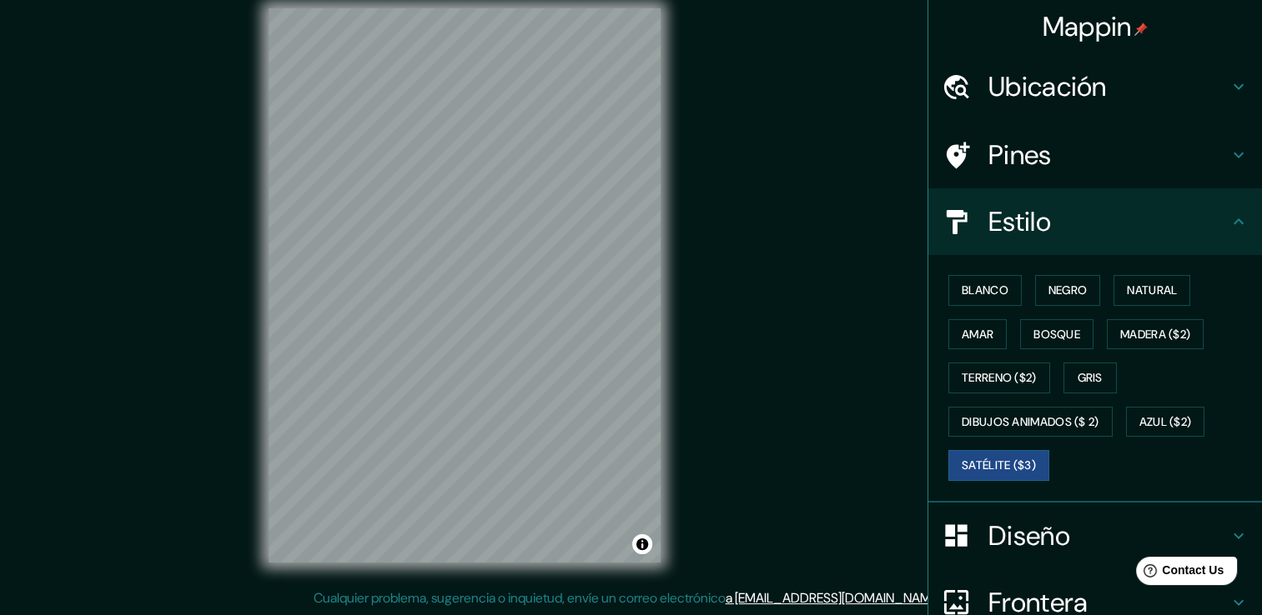
click at [1144, 315] on div "Blanco Negro Natural Amar Bosque Madera ($2) Terreno ($2) Gris Dibujos animados…" at bounding box center [1101, 377] width 320 height 219
click at [1137, 273] on div "Blanco Negro Natural Amar Bosque Madera ($2) Terreno ($2) Gris Dibujos animados…" at bounding box center [1101, 377] width 320 height 219
click at [1134, 284] on font "Natural" at bounding box center [1151, 290] width 50 height 21
click at [675, 342] on div "© Mapbox © OpenStreetMap Improve this map" at bounding box center [464, 285] width 445 height 607
click at [1011, 278] on div "Blanco Negro Natural Amar Bosque Madera ($2) Terreno ($2) Gris Dibujos animados…" at bounding box center [1101, 377] width 320 height 219
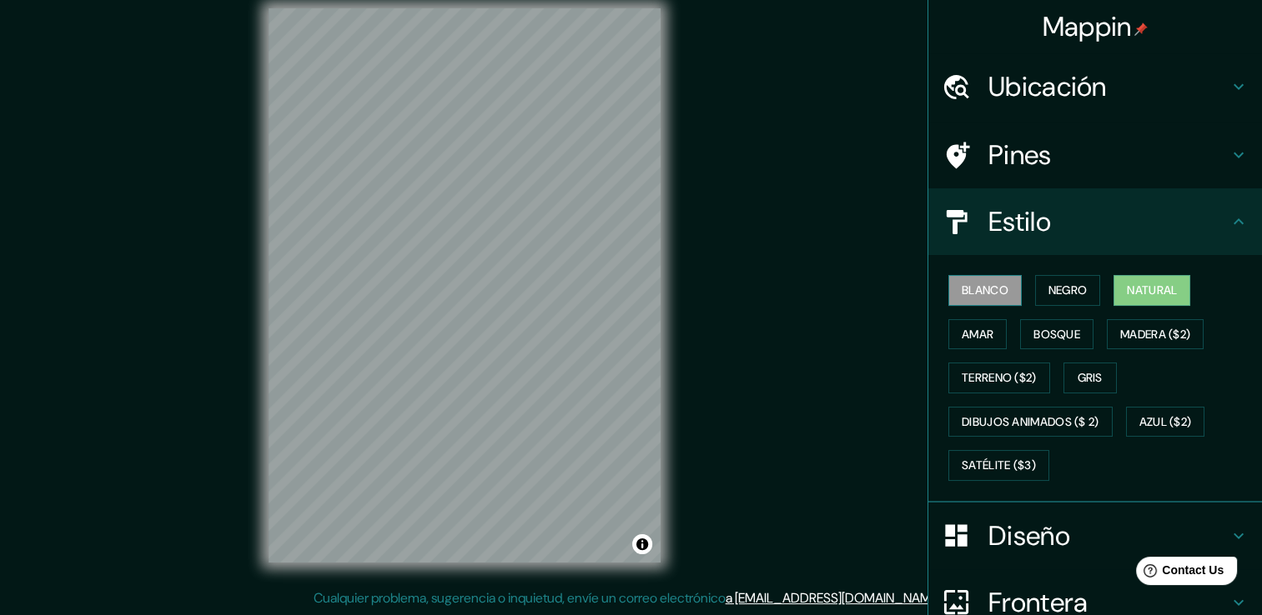
click at [984, 287] on font "Blanco" at bounding box center [984, 290] width 47 height 21
click at [1052, 287] on font "Negro" at bounding box center [1067, 290] width 39 height 21
click at [1131, 287] on font "Natural" at bounding box center [1151, 290] width 50 height 21
click at [1014, 352] on div "Blanco Negro Natural Amar Bosque Madera ($2) Terreno ($2) Gris Dibujos animados…" at bounding box center [1101, 377] width 320 height 219
click at [1035, 329] on font "Bosque" at bounding box center [1056, 334] width 47 height 21
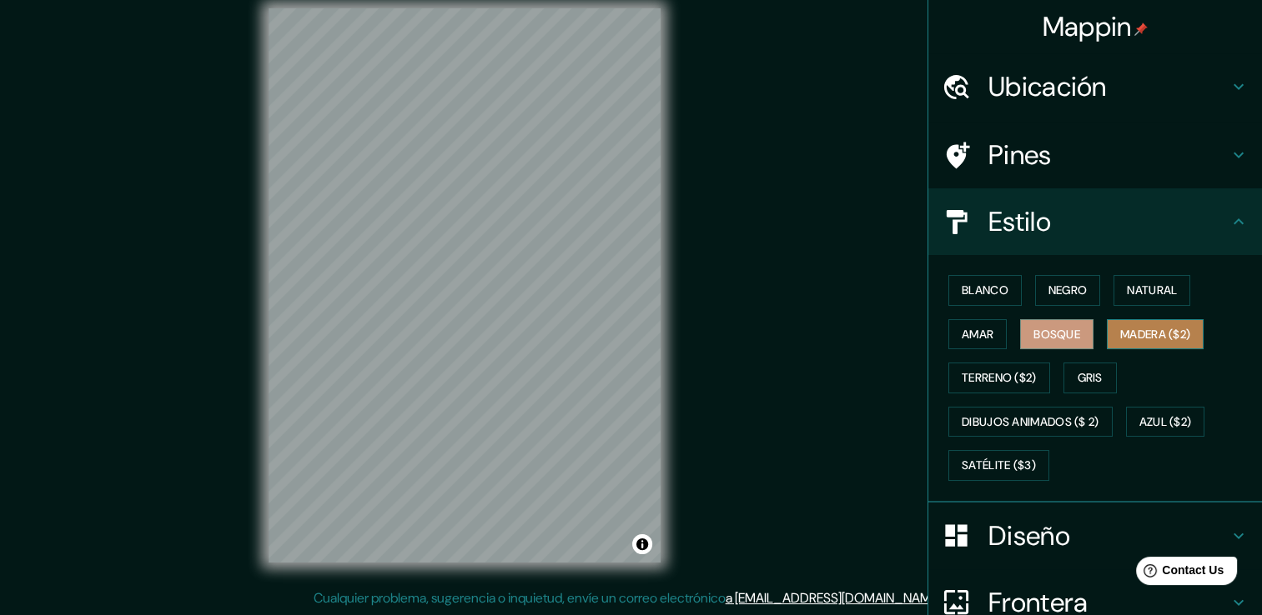
click at [1134, 335] on font "Madera ($2)" at bounding box center [1155, 334] width 70 height 21
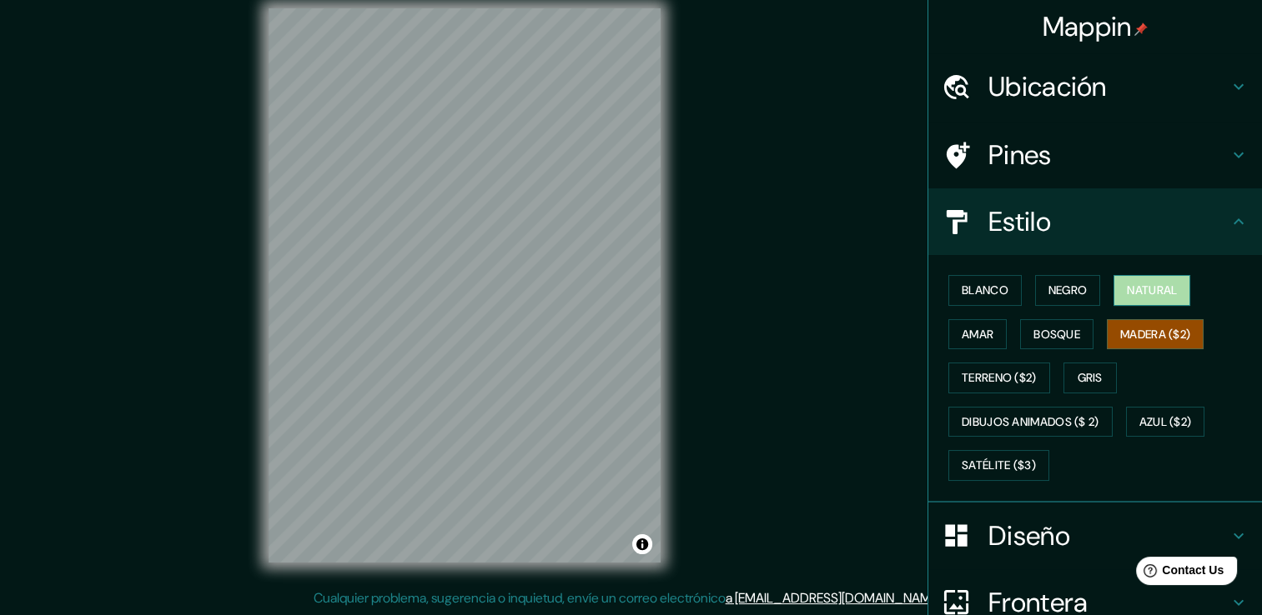
click at [1149, 295] on font "Natural" at bounding box center [1151, 290] width 50 height 21
click at [1142, 335] on font "Madera ($2)" at bounding box center [1155, 334] width 70 height 21
click at [1139, 282] on font "Natural" at bounding box center [1151, 290] width 50 height 21
click at [1104, 539] on h4 "Diseño" at bounding box center [1108, 535] width 240 height 33
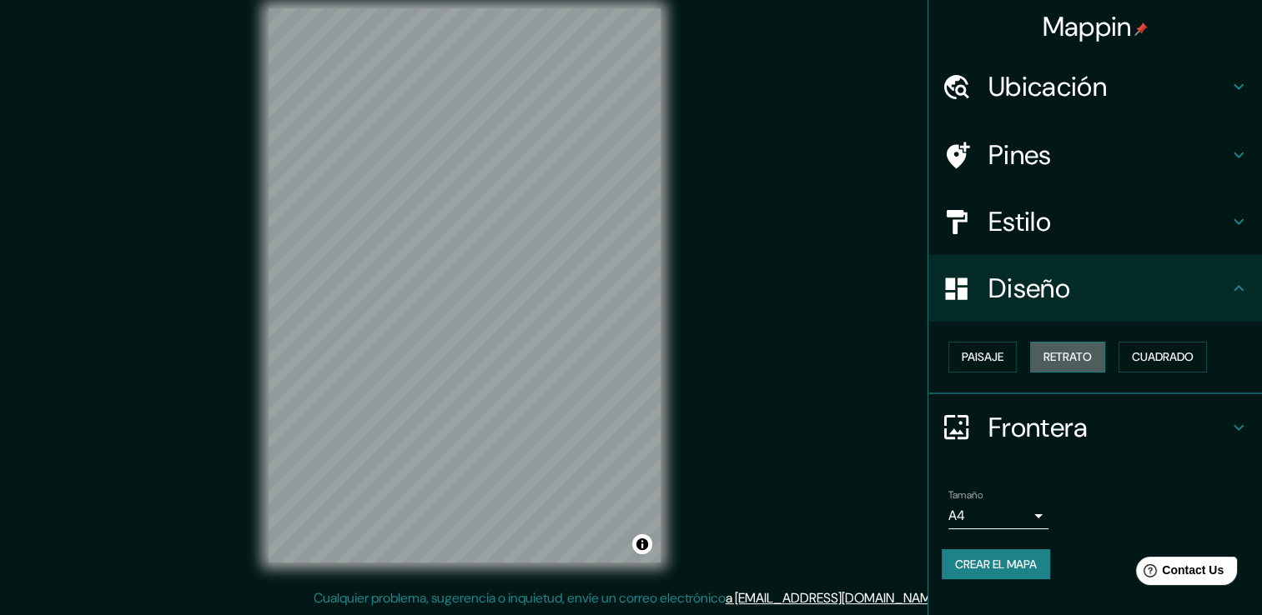
click at [1069, 354] on font "Retrato" at bounding box center [1067, 357] width 48 height 21
click at [977, 359] on font "Paisaje" at bounding box center [982, 357] width 42 height 21
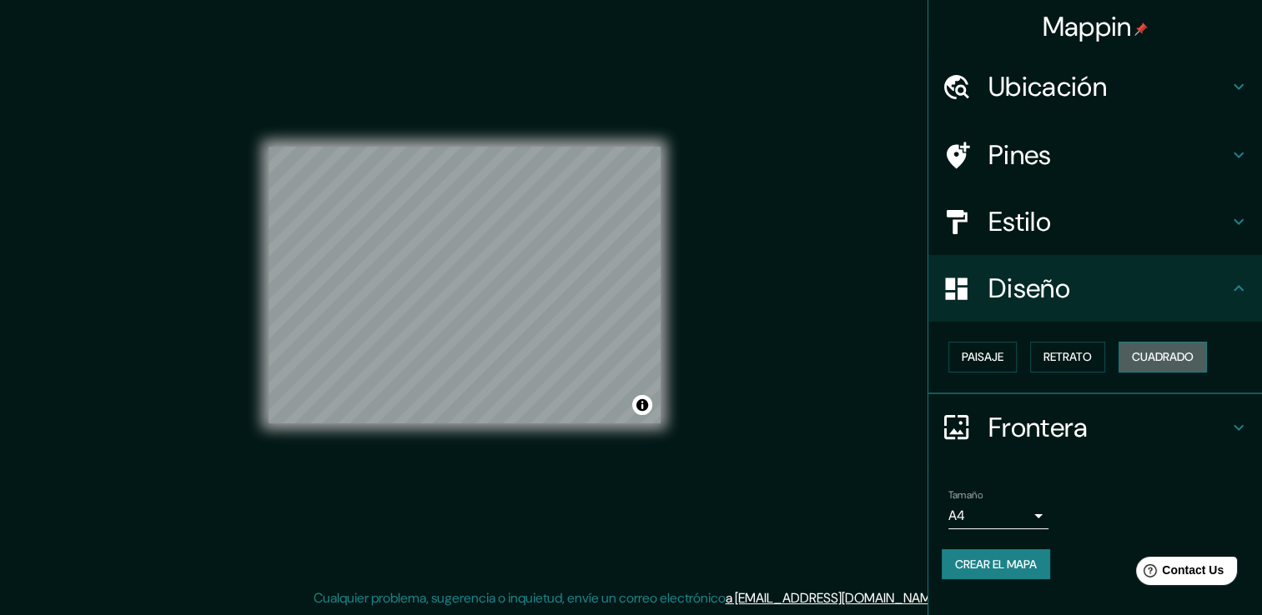
click at [1144, 356] on font "Cuadrado" at bounding box center [1163, 357] width 62 height 21
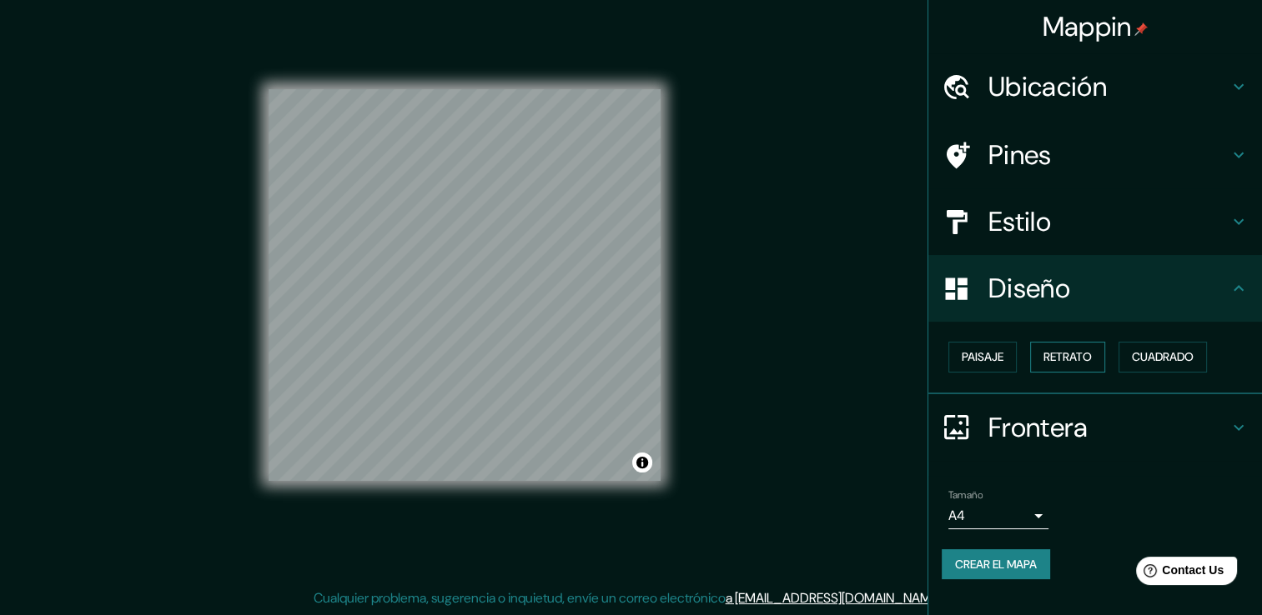
click at [1064, 354] on font "Retrato" at bounding box center [1067, 357] width 48 height 21
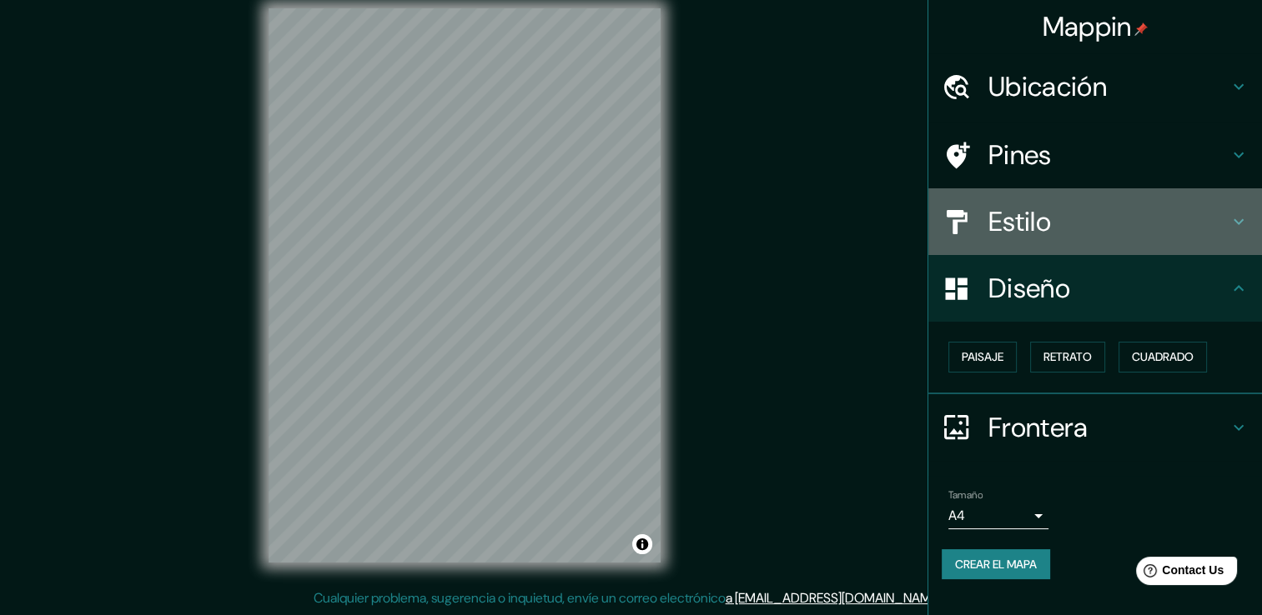
click at [1124, 242] on div "Estilo" at bounding box center [1095, 221] width 334 height 67
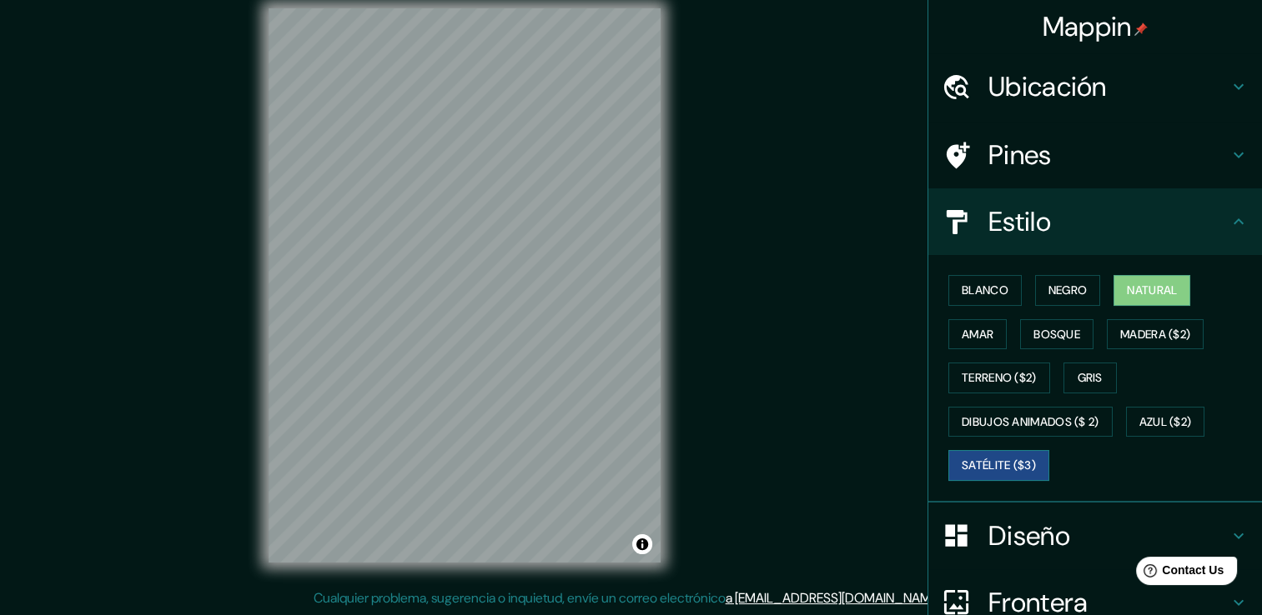
click at [982, 460] on font "Satélite ($3)" at bounding box center [998, 465] width 74 height 21
click at [1152, 412] on font "Azul ($2)" at bounding box center [1165, 422] width 53 height 21
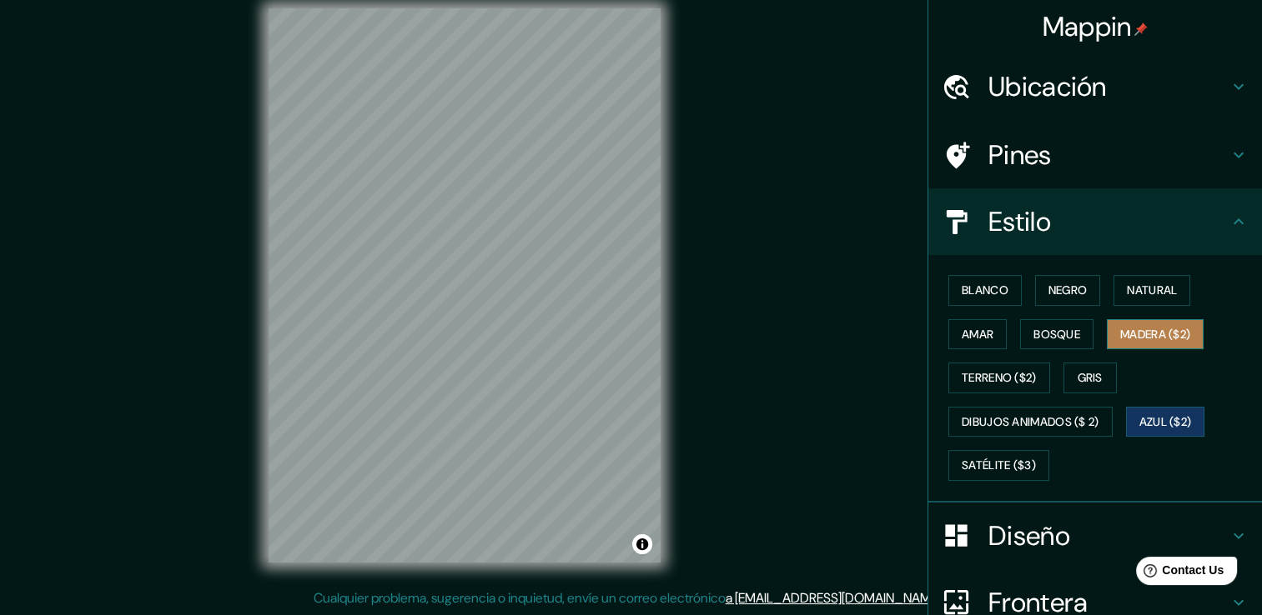
click at [1137, 338] on font "Madera ($2)" at bounding box center [1155, 334] width 70 height 21
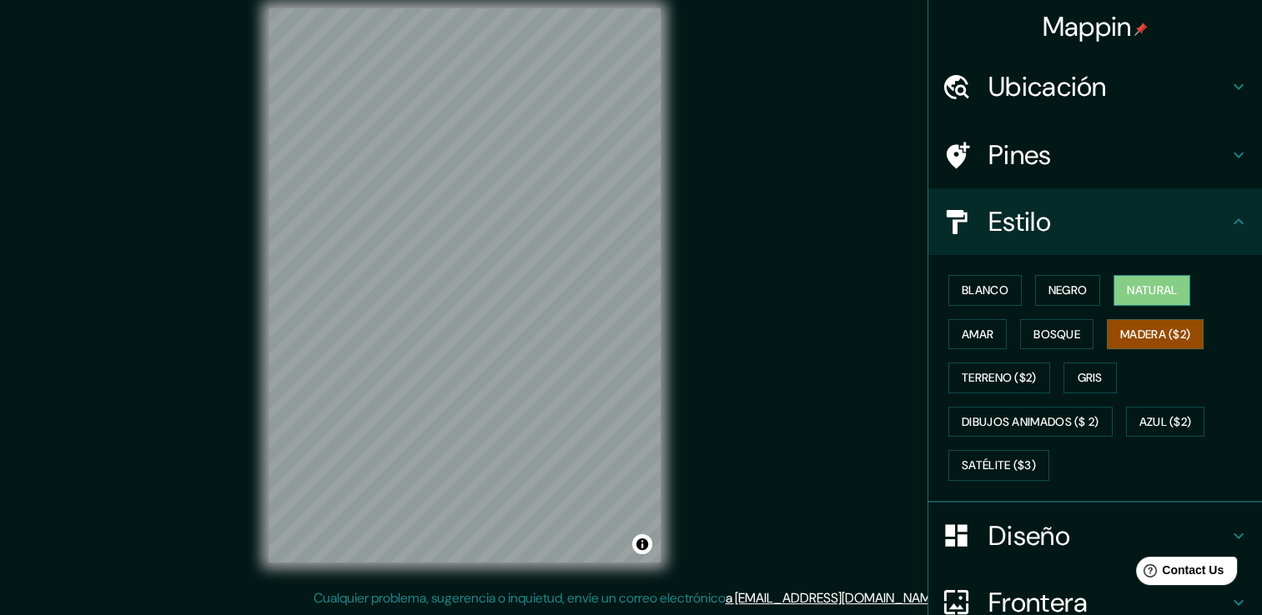
click at [1140, 289] on font "Natural" at bounding box center [1151, 290] width 50 height 21
click at [1126, 334] on font "Madera ($2)" at bounding box center [1155, 334] width 70 height 21
click at [1123, 300] on button "Natural" at bounding box center [1151, 290] width 77 height 31
click at [842, 270] on div "Mappin Ubicación Amatitán, Jalisco, México Pines Estilo Blanco Negro Natural Am…" at bounding box center [631, 299] width 1262 height 634
drag, startPoint x: 693, startPoint y: 295, endPoint x: 750, endPoint y: 472, distance: 185.9
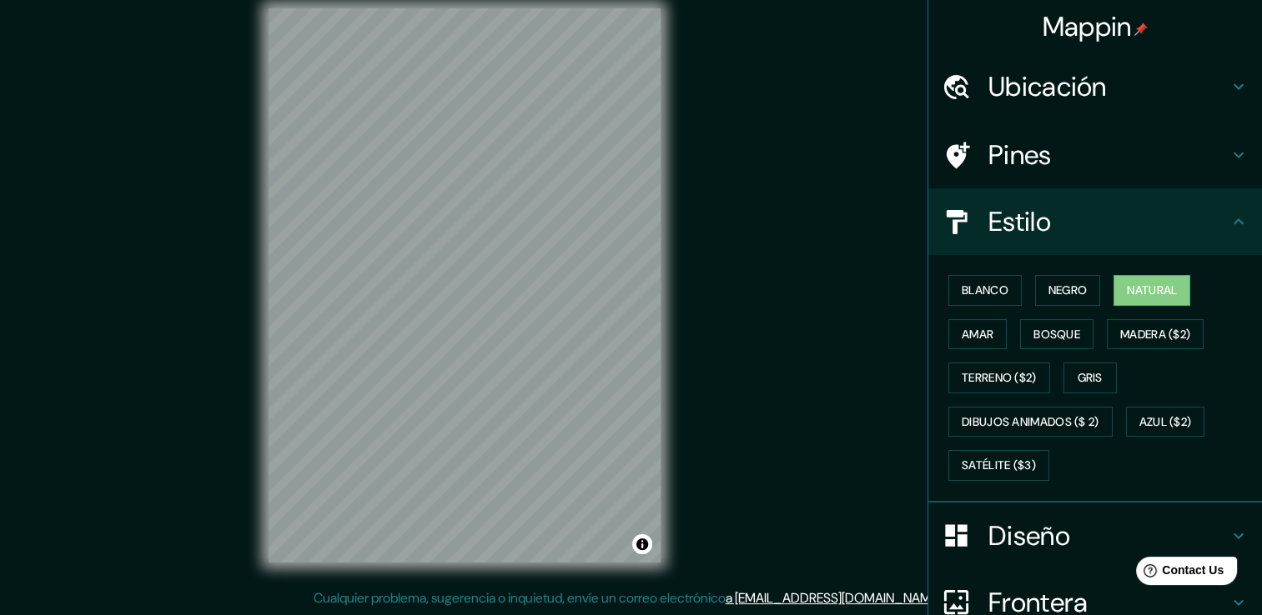
click at [845, 472] on div "Mappin Ubicación Amatitán, Jalisco, México Pines Estilo Blanco Negro Natural Am…" at bounding box center [631, 299] width 1262 height 634
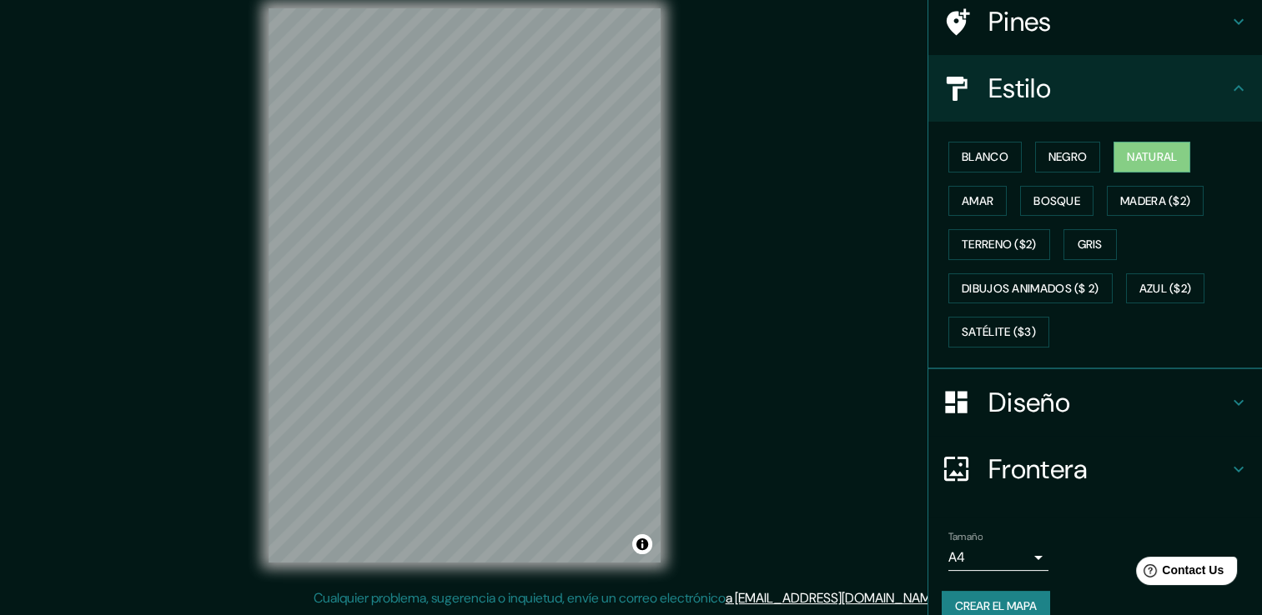
scroll to position [156, 0]
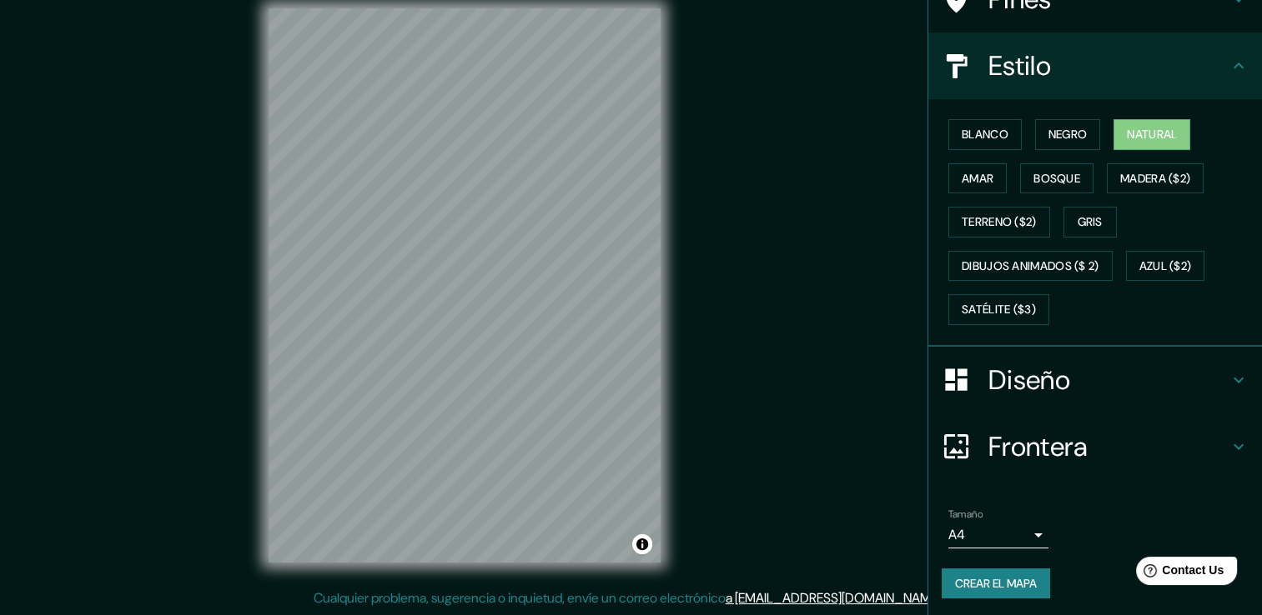
click at [991, 580] on font "Crear el mapa" at bounding box center [996, 584] width 82 height 21
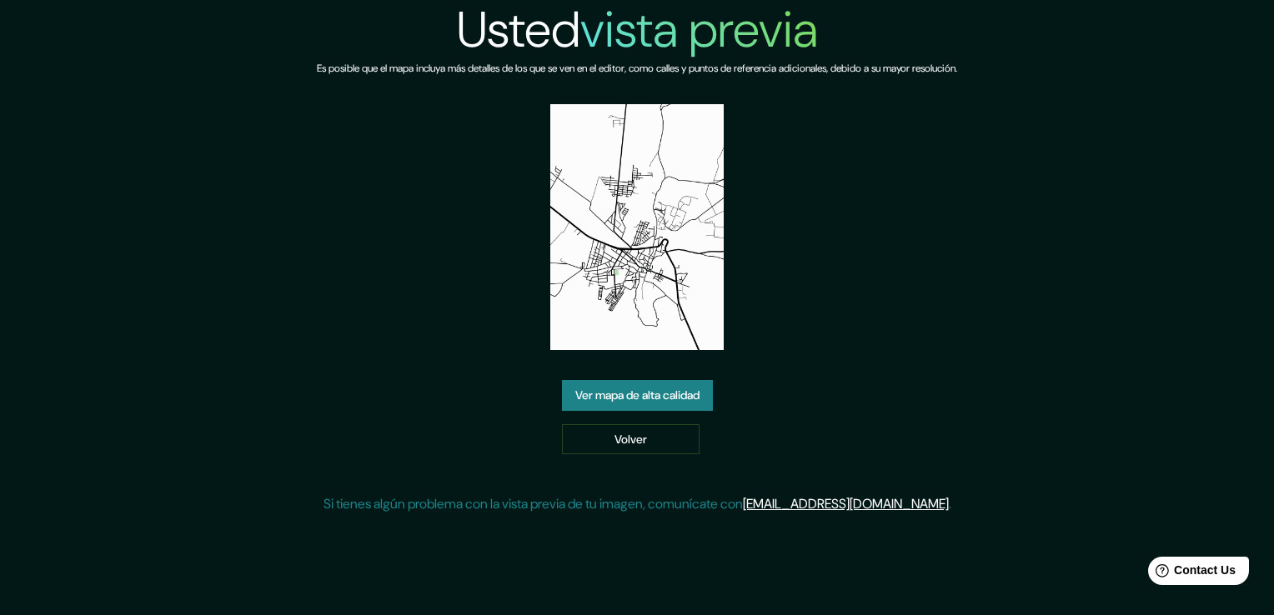
click at [646, 382] on link "Ver mapa de alta calidad" at bounding box center [637, 395] width 151 height 31
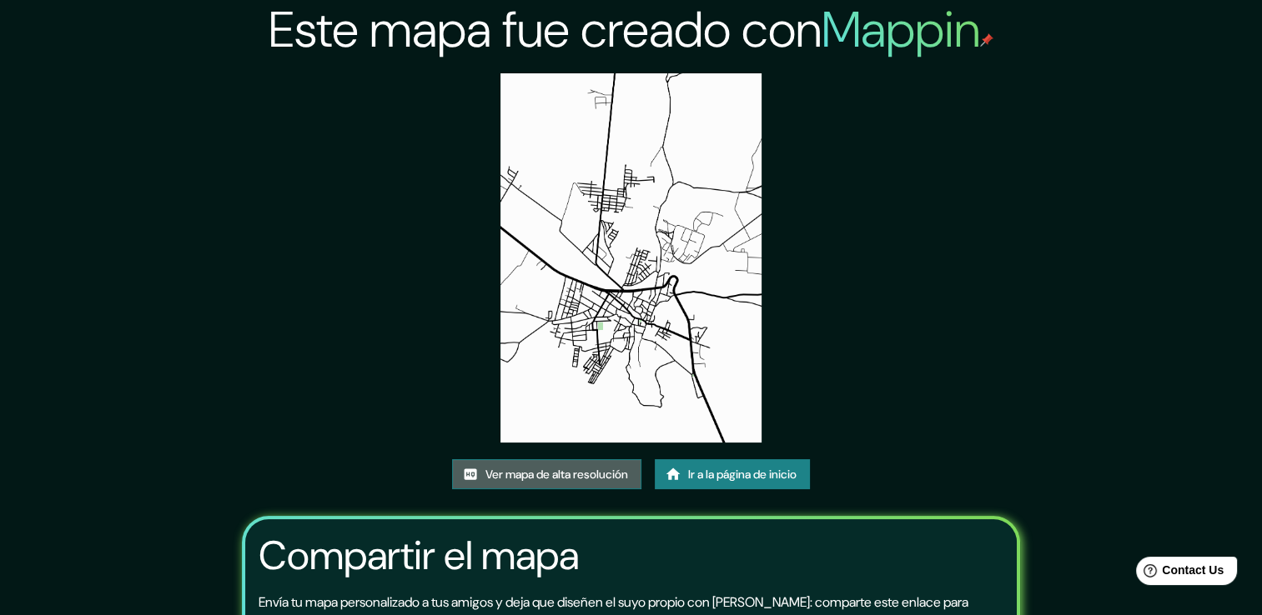
click at [570, 466] on font "Ver mapa de alta resolución" at bounding box center [556, 474] width 143 height 21
